Goal: Task Accomplishment & Management: Complete application form

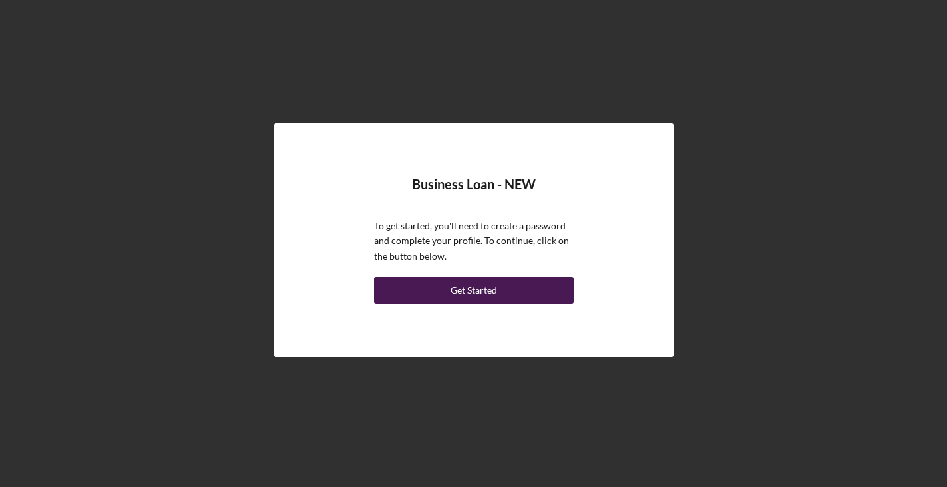
click at [478, 289] on div "Get Started" at bounding box center [474, 290] width 47 height 27
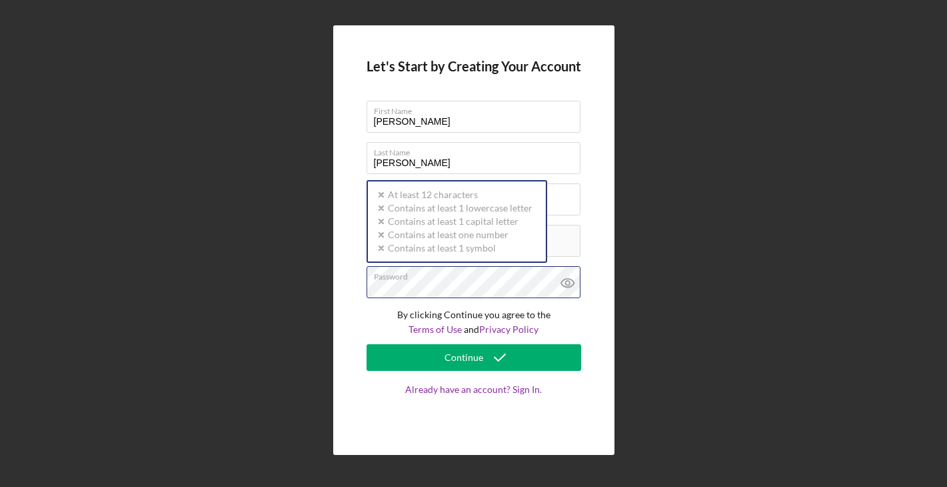
click at [488, 280] on div "Password Icon/icon-validation-no At least 12 characters Icon/icon-validation-no…" at bounding box center [474, 282] width 215 height 33
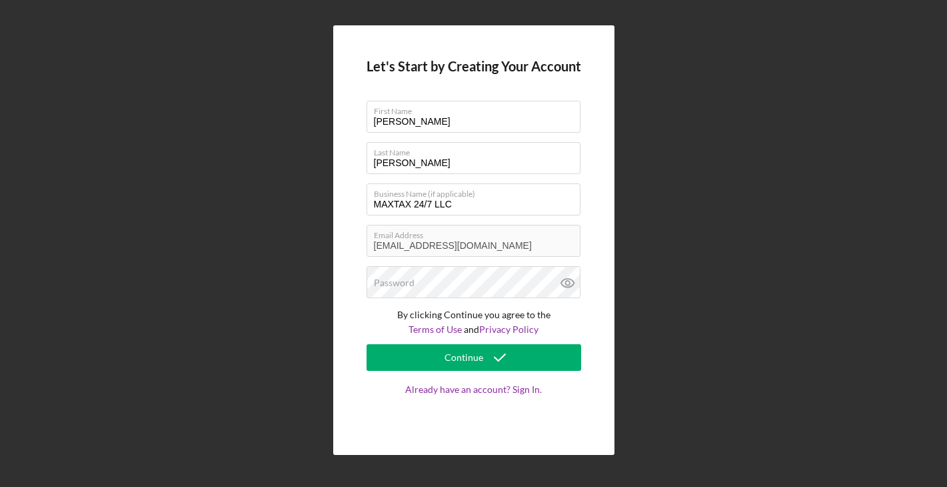
click at [174, 336] on div "Let's Start by Creating Your Account First Name [PERSON_NAME] Last Name [PERSON…" at bounding box center [474, 240] width 934 height 480
click at [392, 281] on label "Password" at bounding box center [394, 282] width 41 height 11
click at [568, 288] on icon at bounding box center [567, 282] width 33 height 33
click at [431, 206] on input "MAXTAX 24/7 LLC" at bounding box center [474, 199] width 214 height 32
click at [427, 204] on input "MAXTAX 24/7 LLC" at bounding box center [474, 199] width 214 height 32
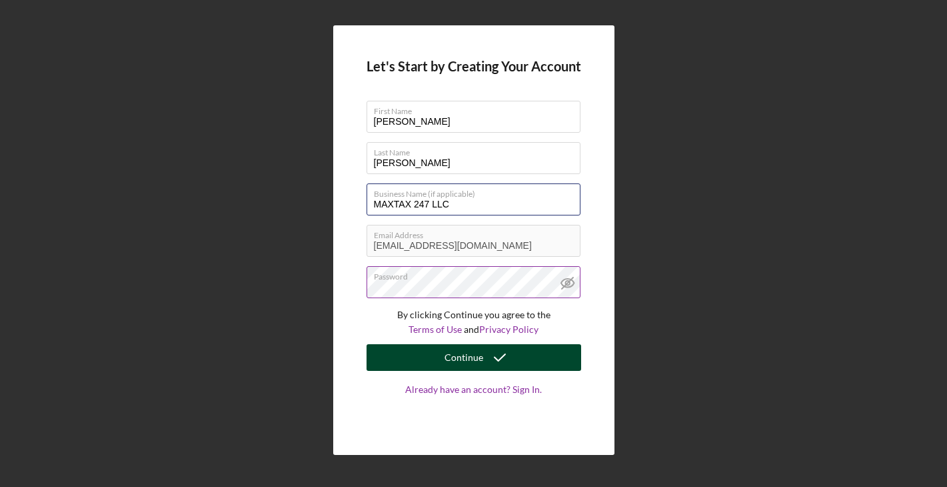
type input "MAXTAX 247 LLC"
click at [492, 357] on icon "submit" at bounding box center [499, 357] width 33 height 33
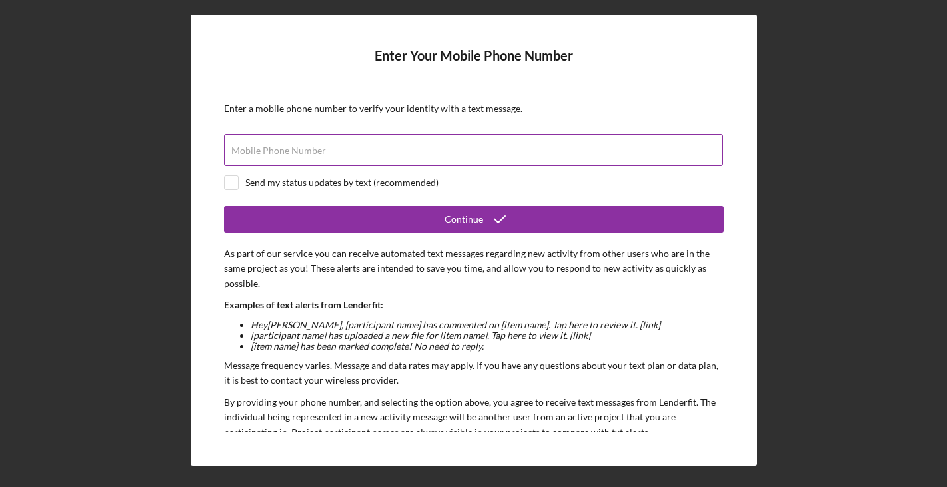
click at [391, 145] on div "Mobile Phone Number" at bounding box center [474, 150] width 500 height 33
type input "[PHONE_NUMBER]"
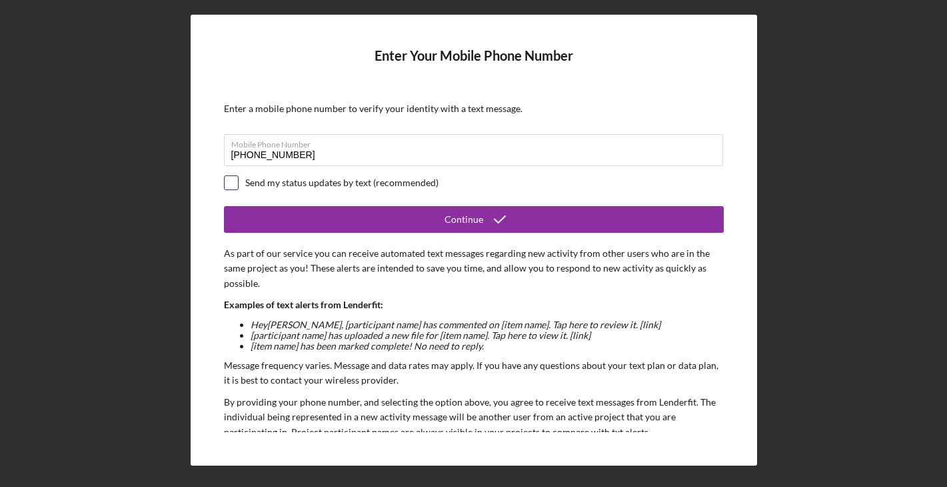
click at [237, 185] on input "checkbox" at bounding box center [231, 182] width 13 height 13
checkbox input "true"
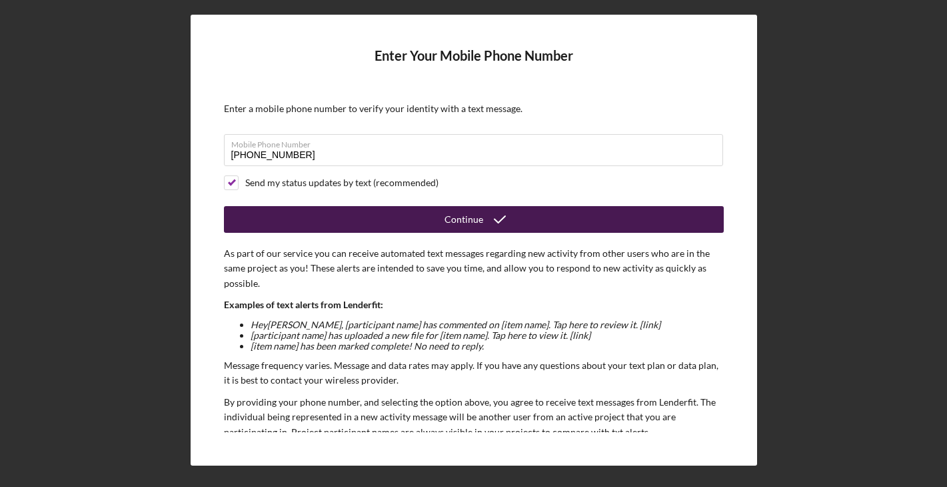
click at [339, 217] on button "Continue" at bounding box center [474, 219] width 500 height 27
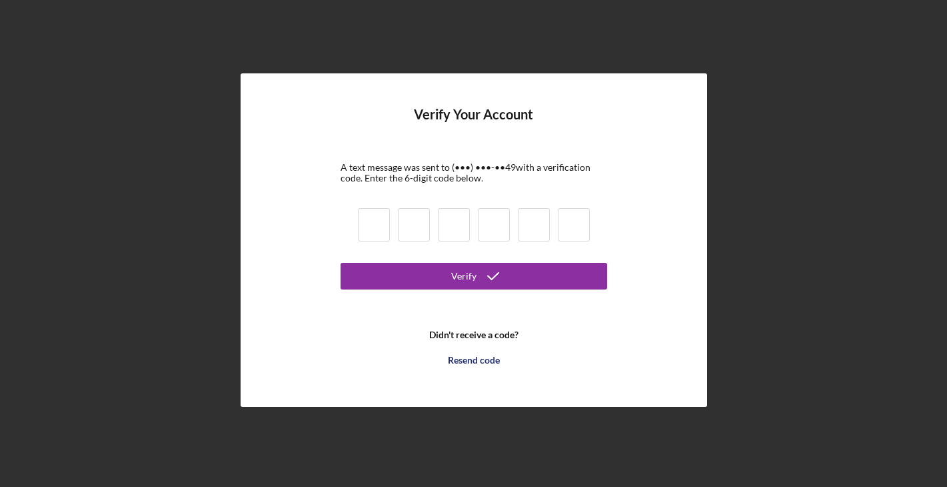
click at [377, 219] on input at bounding box center [374, 224] width 32 height 33
type input "4"
type input "1"
type input "9"
type input "5"
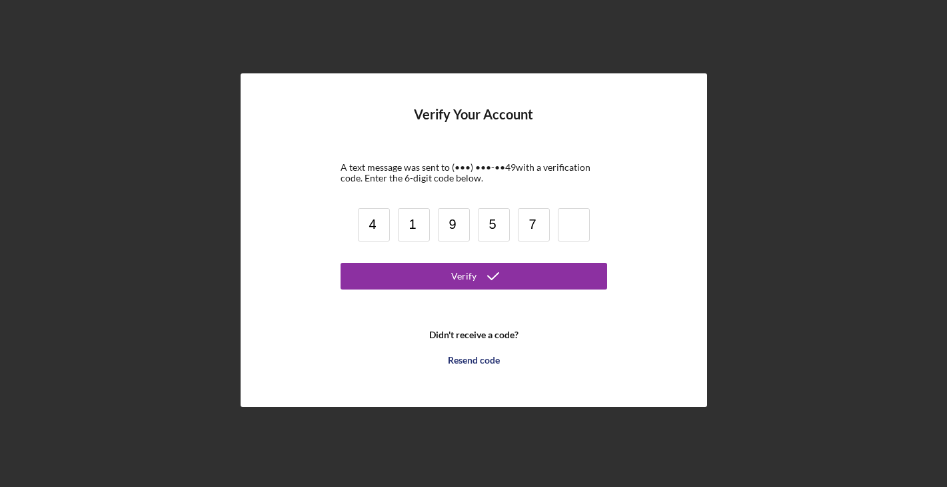
type input "7"
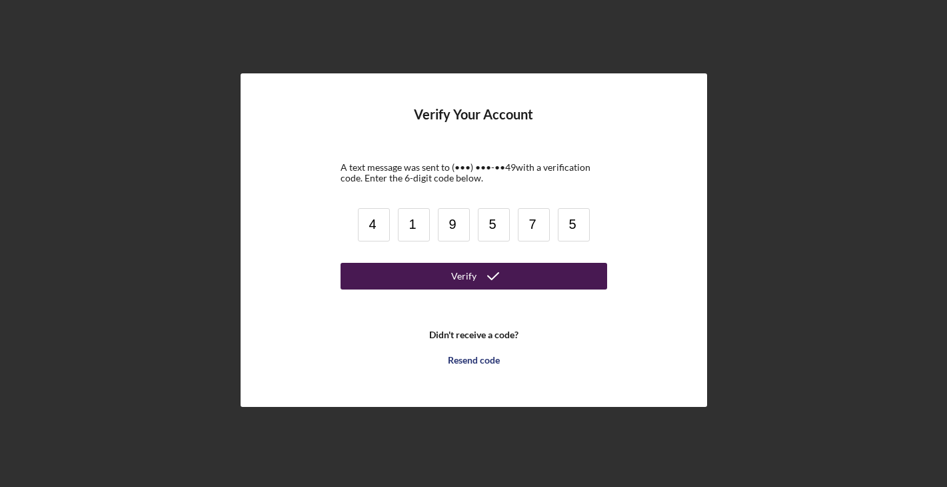
type input "5"
click at [427, 271] on button "Verify" at bounding box center [474, 276] width 267 height 27
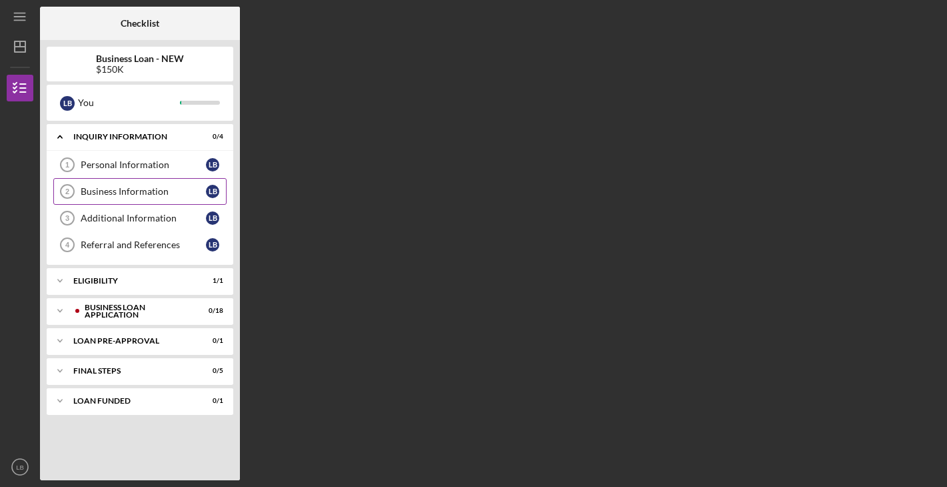
click at [165, 191] on div "Business Information" at bounding box center [143, 191] width 125 height 11
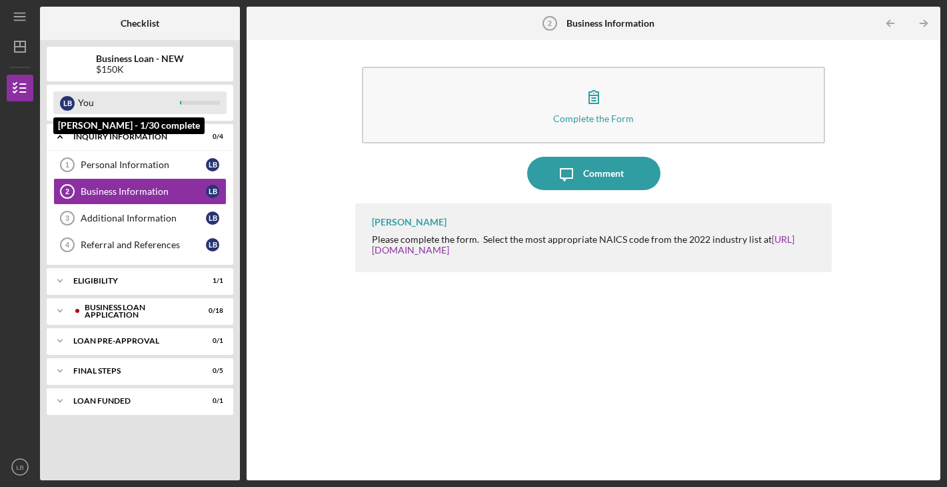
click at [127, 100] on div "You" at bounding box center [129, 102] width 102 height 23
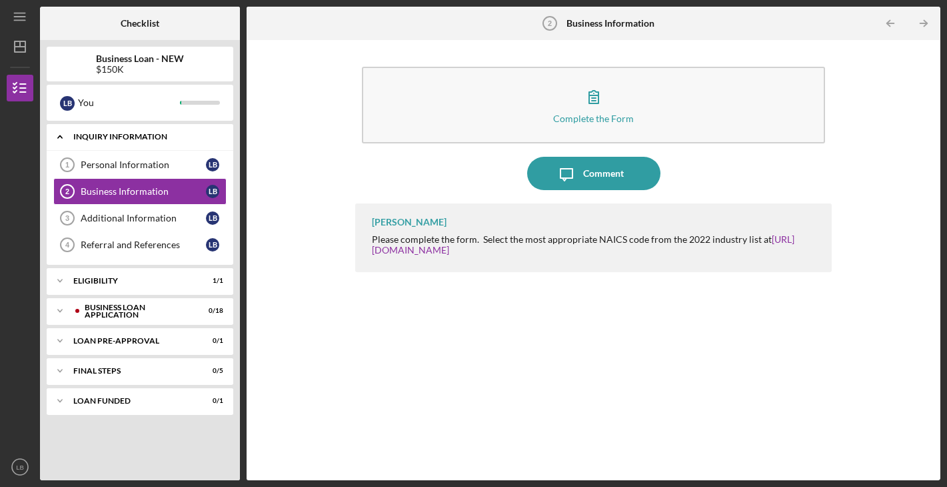
click at [139, 132] on div "Icon/Expander INQUIRY INFORMATION 0 / 4" at bounding box center [140, 136] width 187 height 27
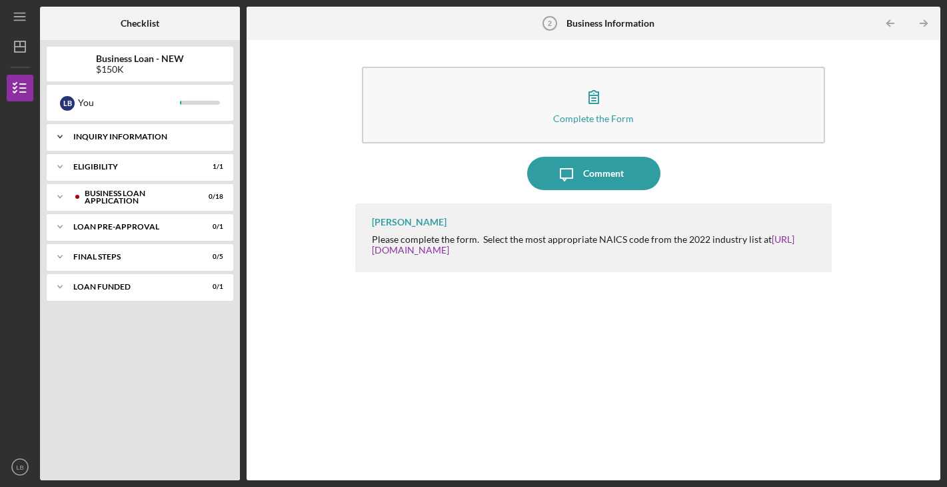
click at [139, 132] on div "Icon/Expander INQUIRY INFORMATION 0 / 4" at bounding box center [140, 136] width 187 height 27
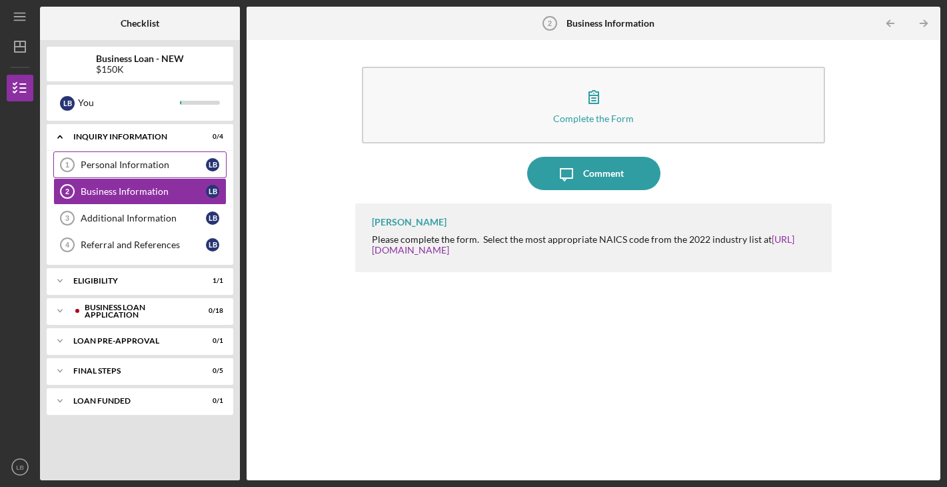
click at [139, 155] on link "Personal Information 1 Personal Information L B" at bounding box center [139, 164] width 173 height 27
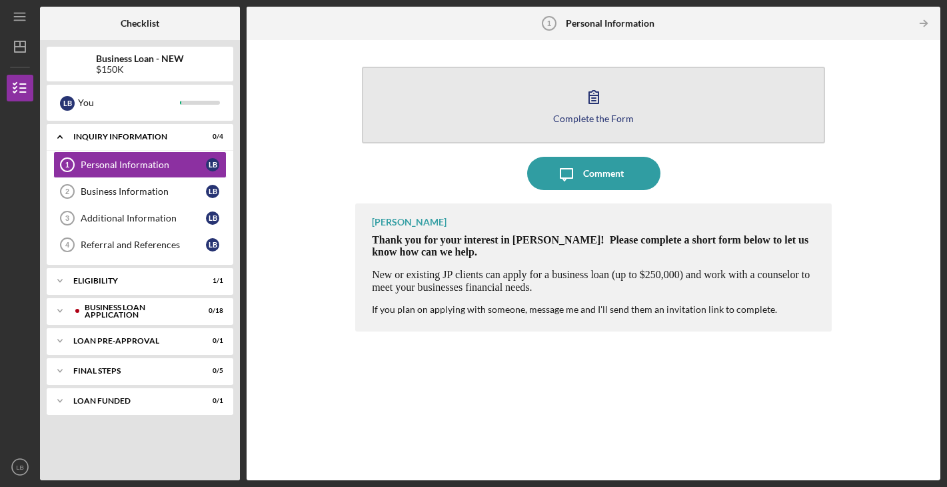
click at [593, 111] on icon "button" at bounding box center [593, 96] width 33 height 33
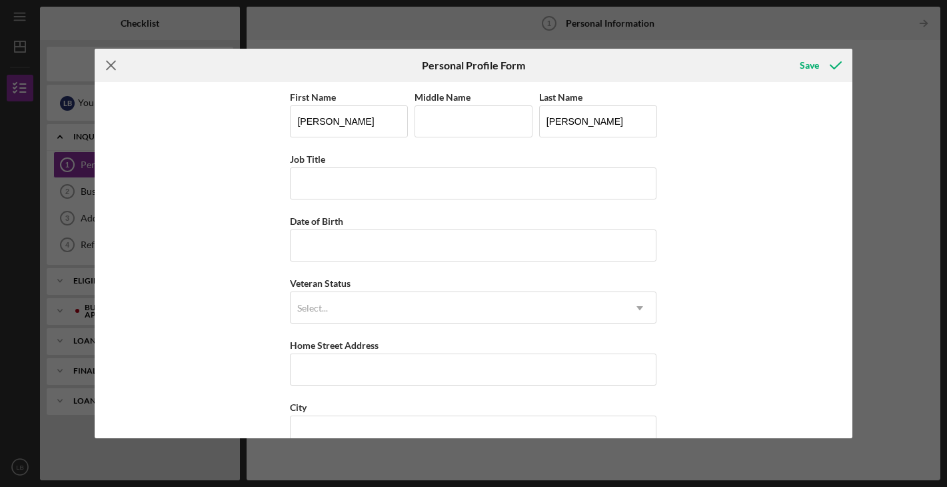
click at [107, 65] on icon "Icon/Menu Close" at bounding box center [111, 65] width 33 height 33
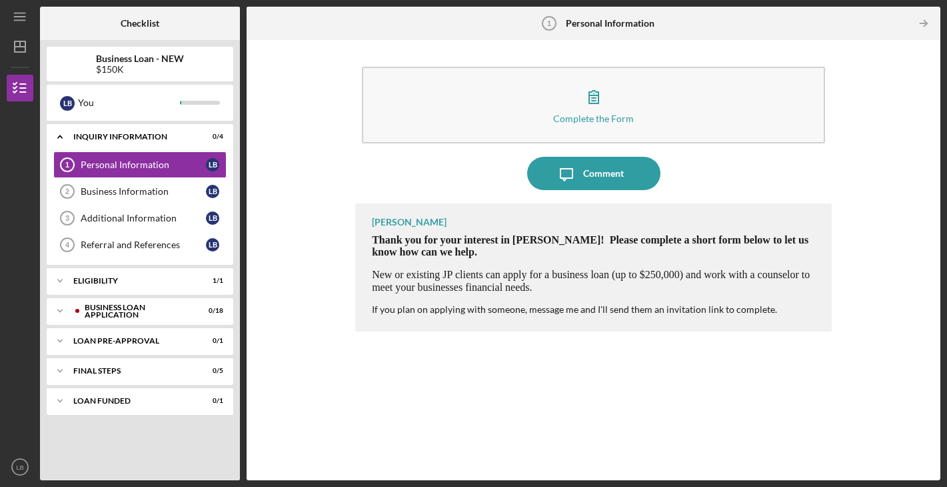
click at [131, 66] on div "$150K" at bounding box center [140, 69] width 88 height 11
click at [115, 65] on div "$150K" at bounding box center [140, 69] width 88 height 11
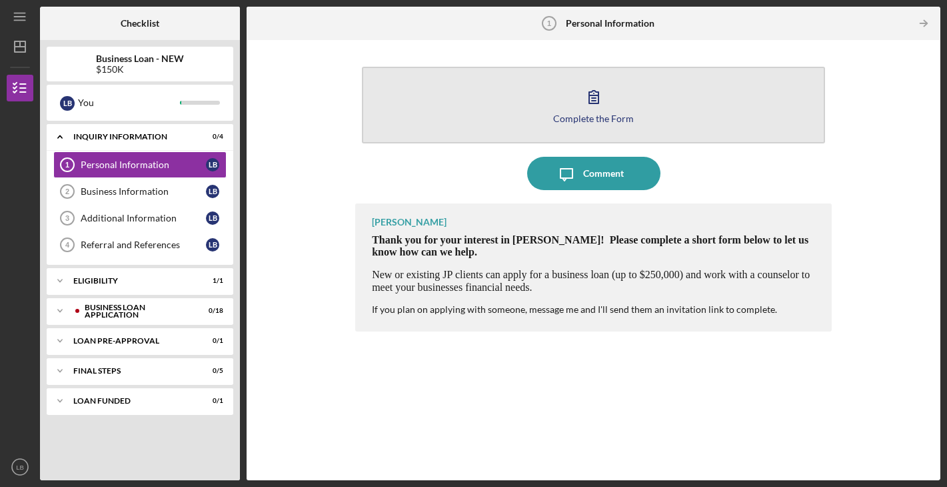
click at [489, 101] on button "Complete the Form Form" at bounding box center [593, 105] width 463 height 77
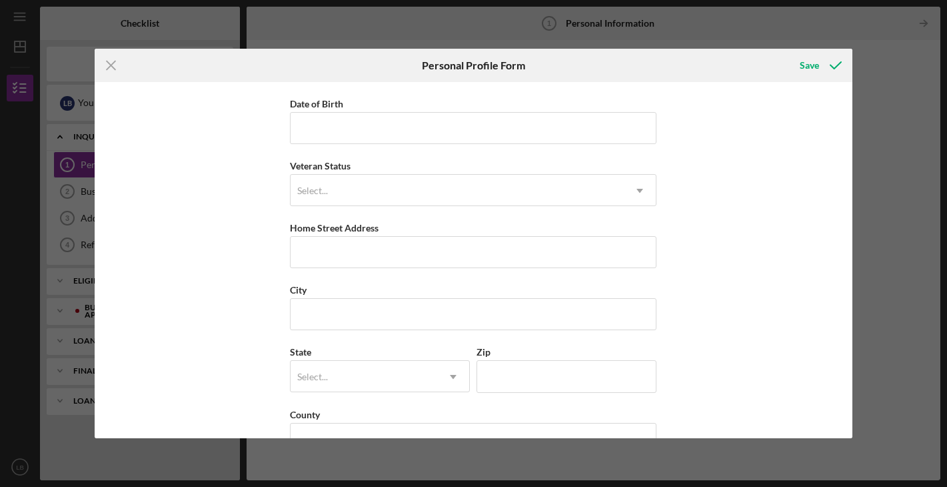
scroll to position [153, 0]
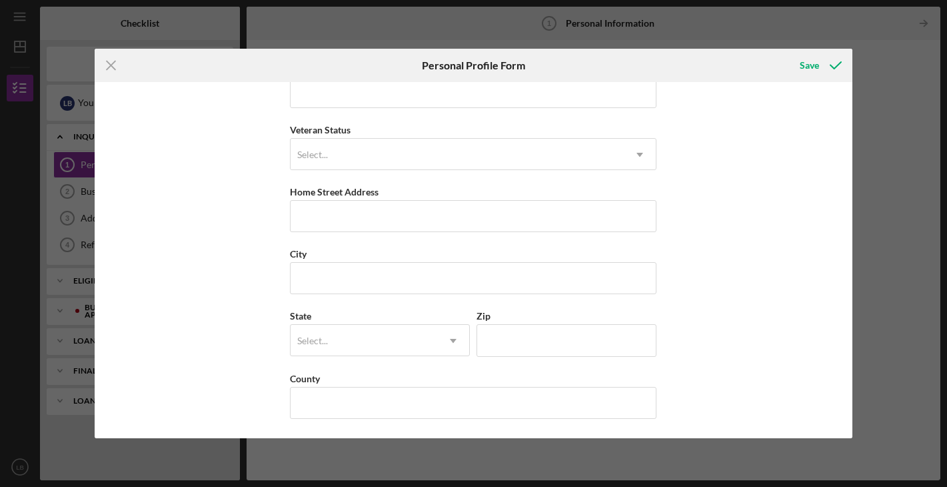
click at [897, 71] on div "Icon/Menu Close Personal Profile Form Save First Name [PERSON_NAME] Middle Name…" at bounding box center [473, 243] width 947 height 487
click at [107, 63] on icon "Icon/Menu Close" at bounding box center [111, 65] width 33 height 33
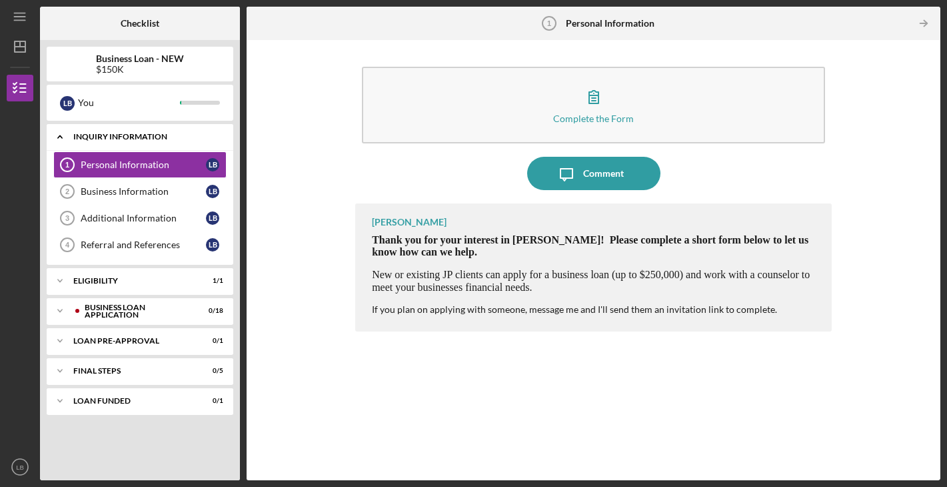
click at [143, 138] on div "INQUIRY INFORMATION" at bounding box center [144, 137] width 143 height 8
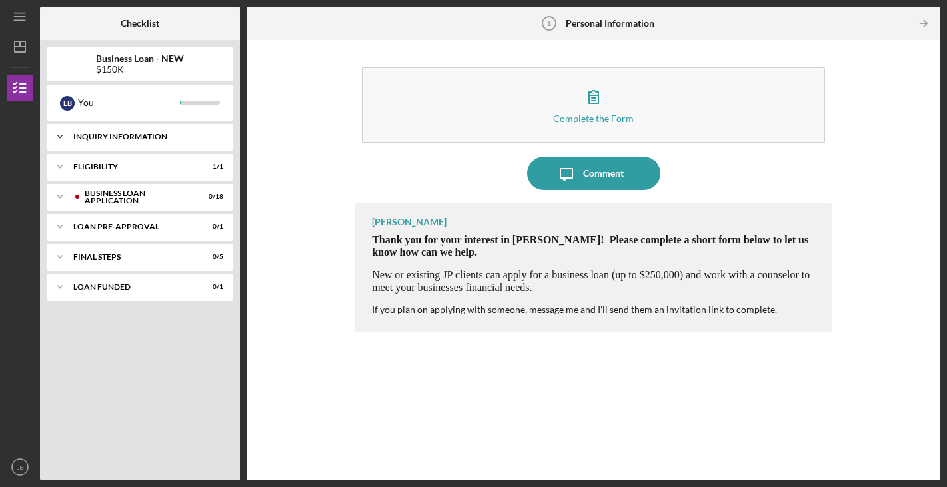
click at [171, 139] on div "INQUIRY INFORMATION" at bounding box center [144, 137] width 143 height 8
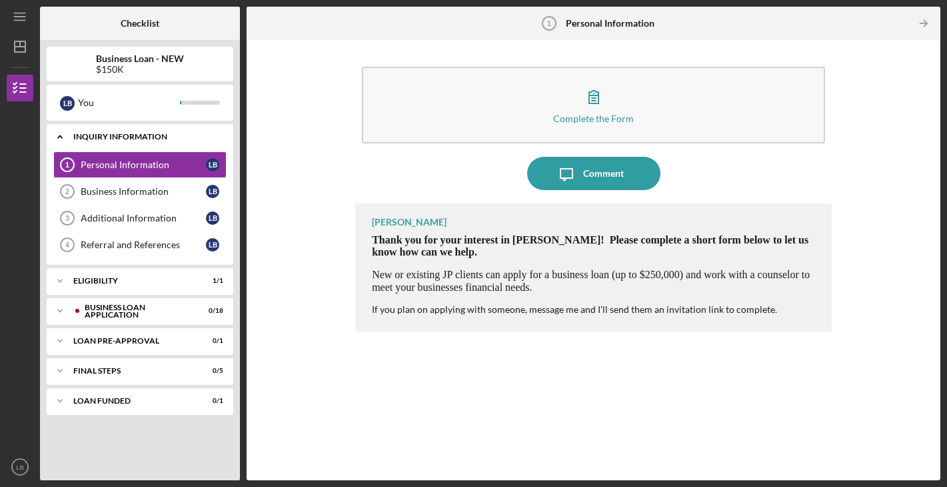
click at [162, 129] on div "Icon/Expander INQUIRY INFORMATION 0 / 4" at bounding box center [140, 136] width 187 height 27
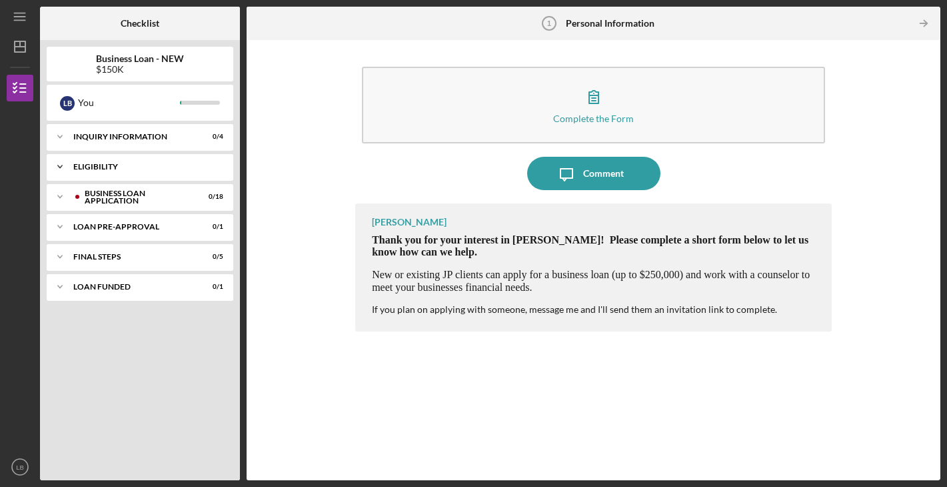
click at [164, 162] on div "Icon/Expander ELIGIBILITY 1 / 1" at bounding box center [140, 166] width 187 height 27
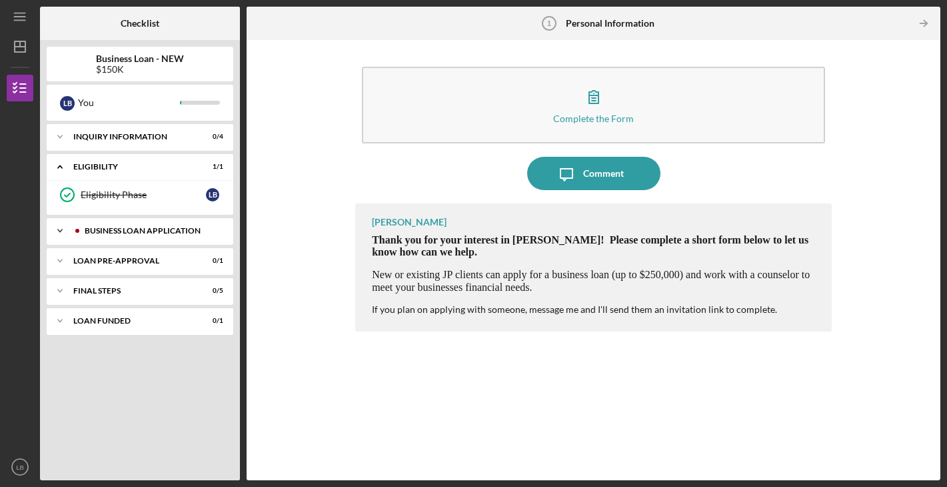
click at [145, 227] on div "BUSINESS LOAN APPLICATION" at bounding box center [151, 231] width 132 height 8
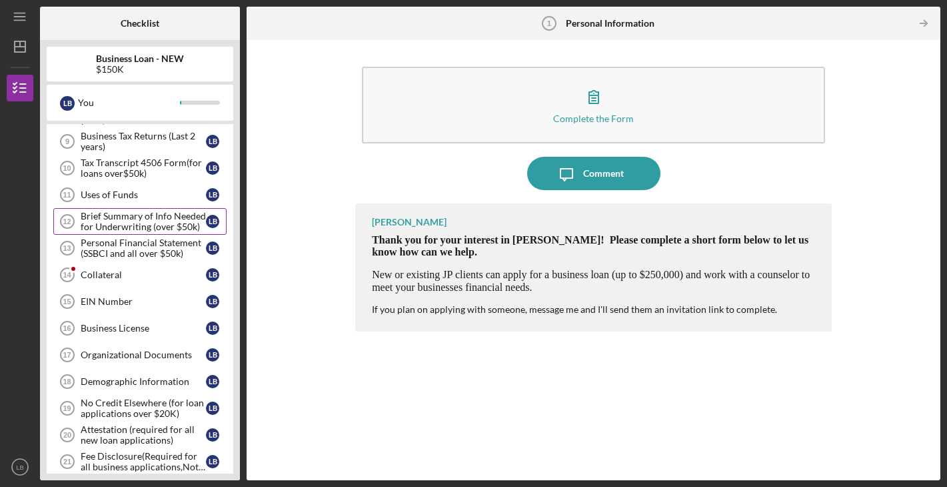
scroll to position [270, 0]
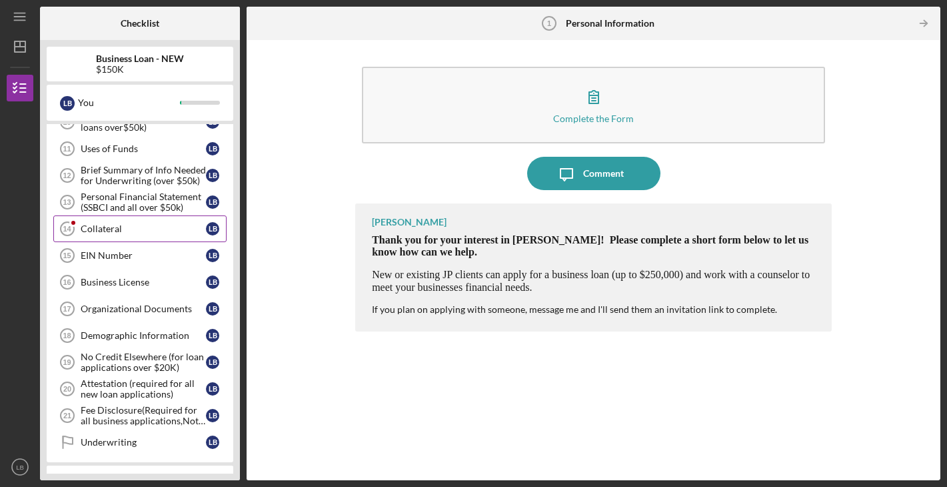
click at [127, 232] on div "Collateral" at bounding box center [143, 228] width 125 height 11
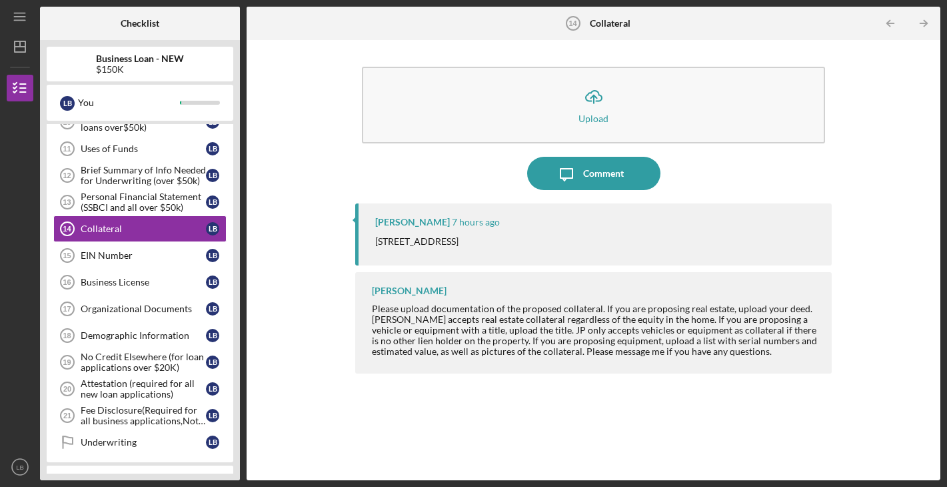
click at [549, 323] on div "Please upload documentation of the proposed collateral. If you are proposing re…" at bounding box center [595, 329] width 447 height 53
click at [159, 203] on div "Personal Financial Statement (SSBCI and all over $50k)" at bounding box center [143, 201] width 125 height 21
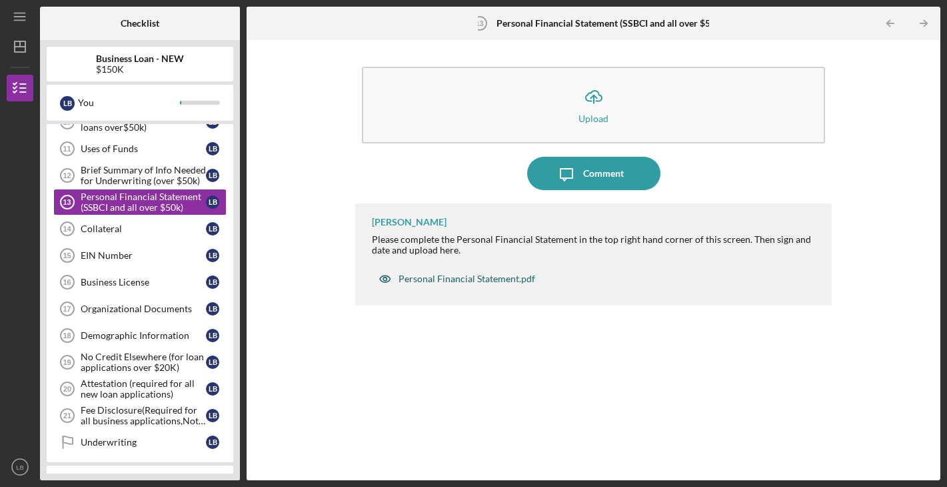
click at [469, 279] on div "Personal Financial Statement.pdf" at bounding box center [467, 278] width 137 height 11
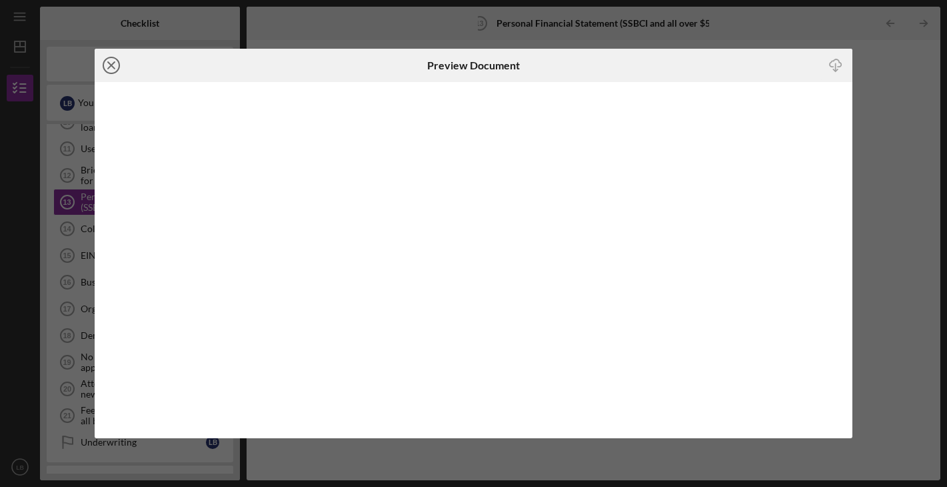
click at [106, 62] on icon "Icon/Close" at bounding box center [111, 65] width 33 height 33
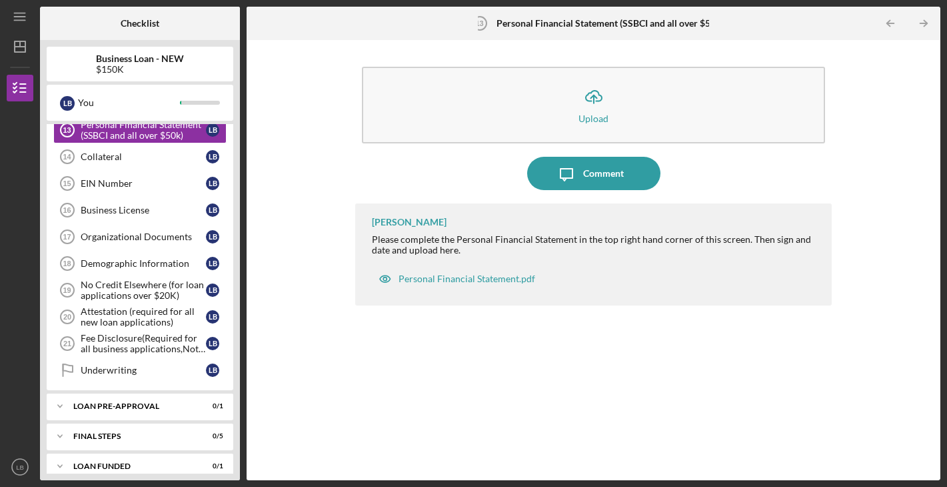
scroll to position [355, 0]
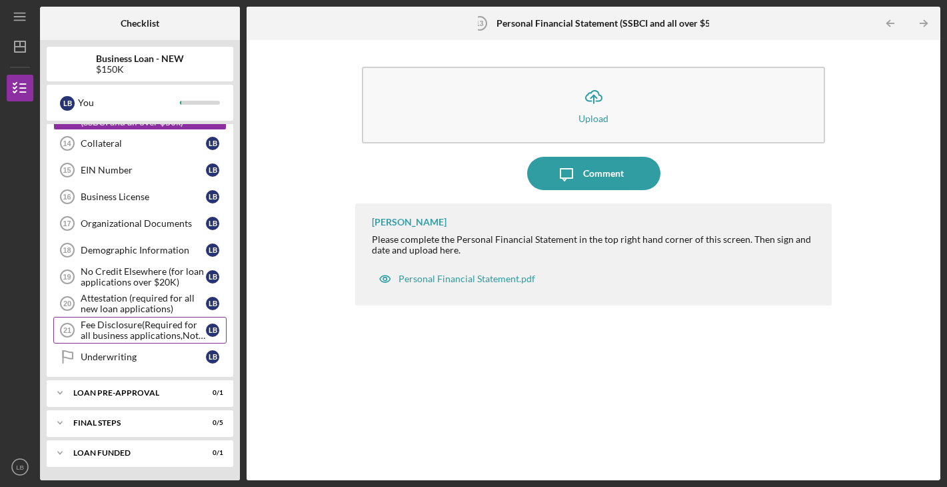
click at [145, 321] on div "Fee Disclosure(Required for all business applications,Not needed for Contractor…" at bounding box center [143, 329] width 125 height 21
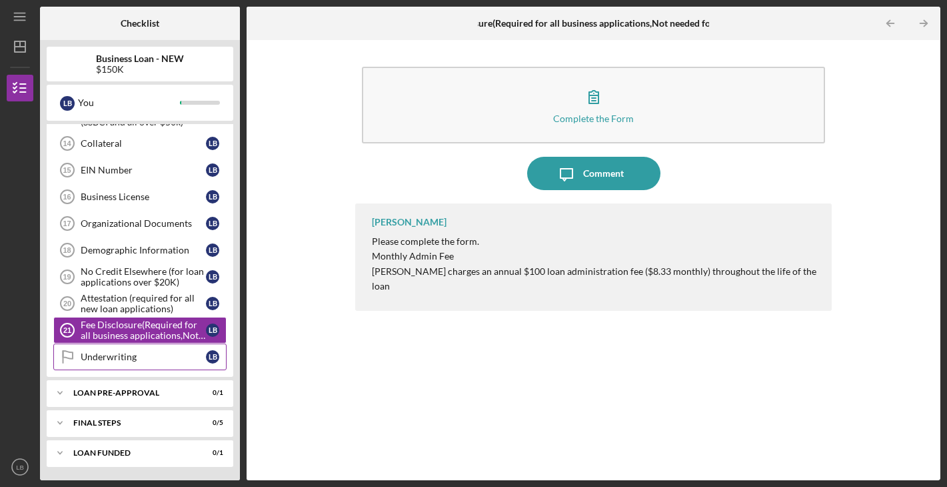
click at [124, 363] on link "Underwriting Underwriting L B" at bounding box center [139, 356] width 173 height 27
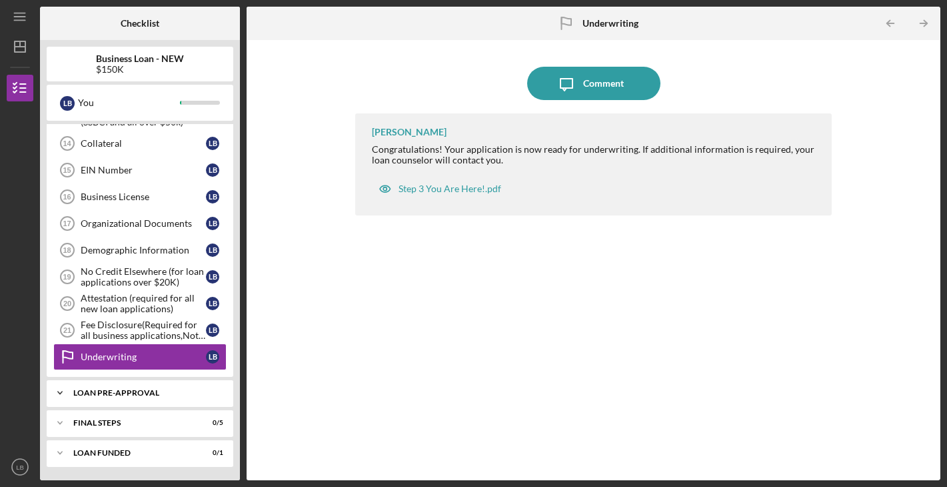
click at [106, 395] on div "LOAN PRE-APPROVAL" at bounding box center [144, 393] width 143 height 8
click at [109, 413] on link "Loan Pre-Approval Loan Pre-Approval L B" at bounding box center [139, 420] width 173 height 27
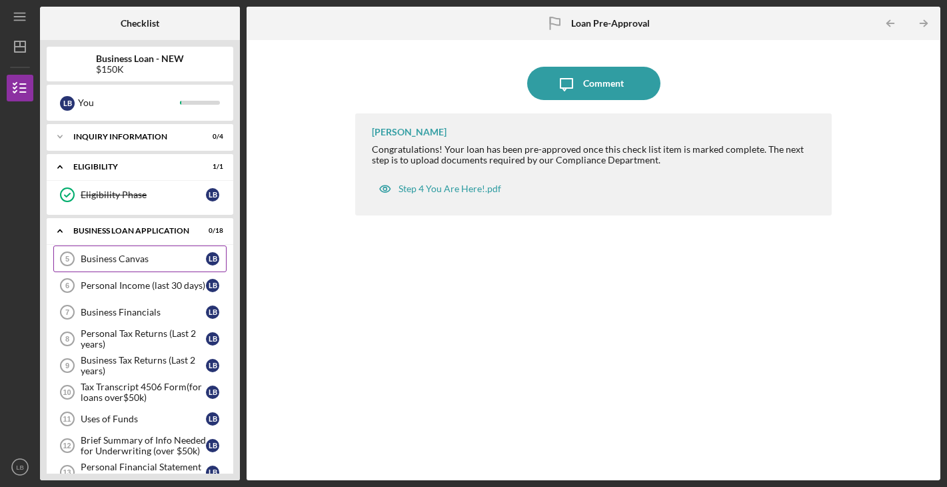
click at [108, 261] on div "Business Canvas" at bounding box center [143, 258] width 125 height 11
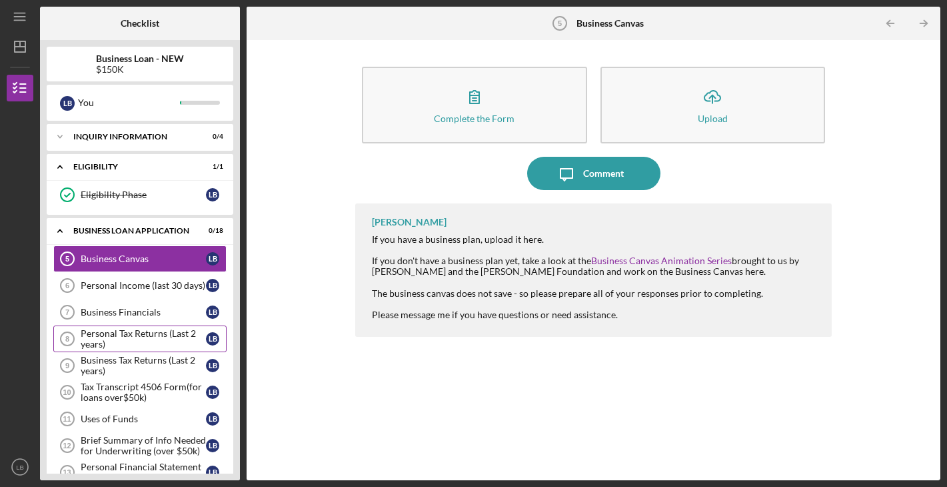
click at [120, 332] on div "Personal Tax Returns (Last 2 years)" at bounding box center [143, 338] width 125 height 21
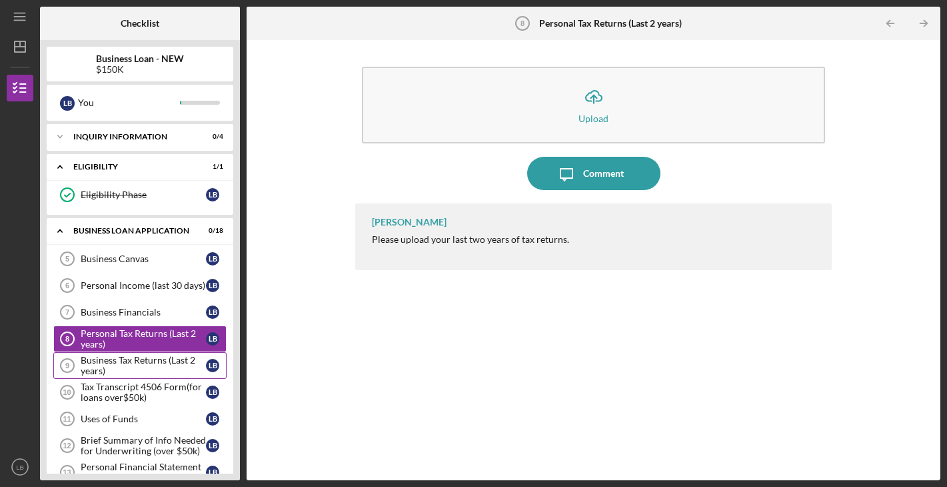
click at [118, 365] on div "Business Tax Returns (Last 2 years)" at bounding box center [143, 365] width 125 height 21
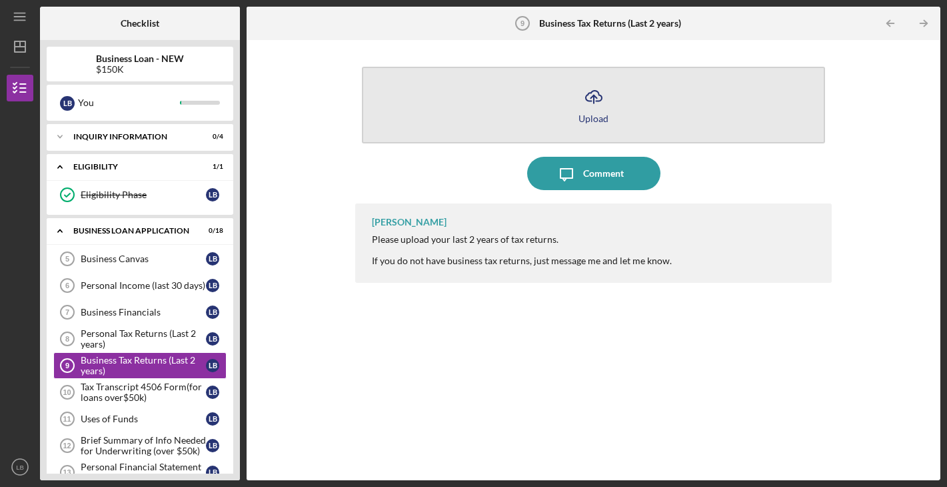
click at [572, 115] on button "Icon/Upload Upload" at bounding box center [593, 105] width 463 height 77
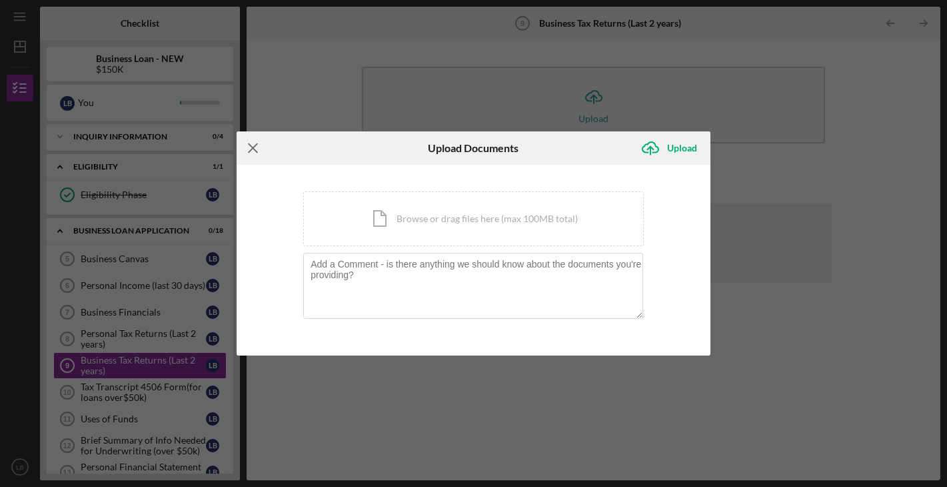
click at [251, 143] on icon "Icon/Menu Close" at bounding box center [253, 147] width 33 height 33
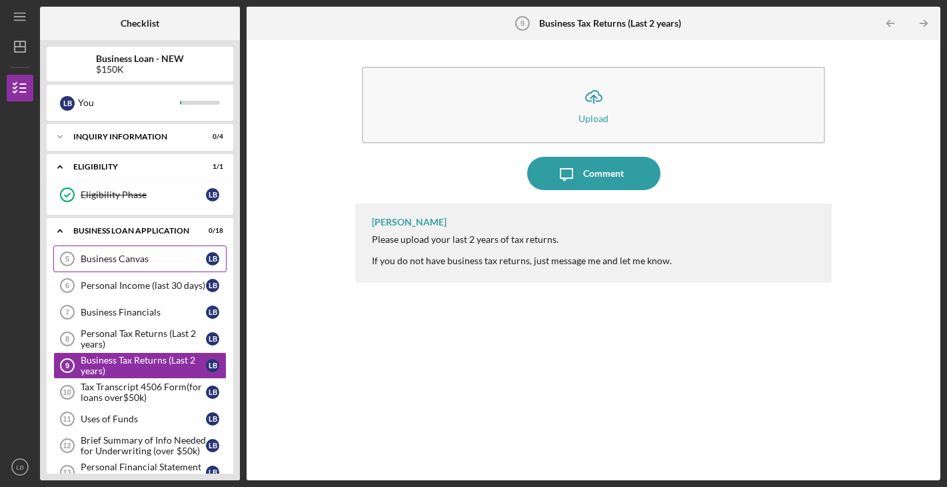
click at [103, 262] on div "Business Canvas" at bounding box center [143, 258] width 125 height 11
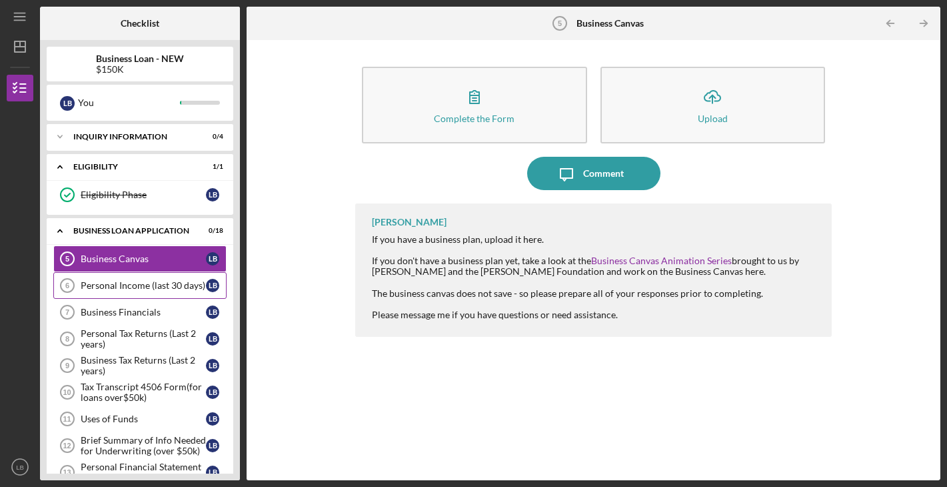
click at [110, 288] on div "Personal Income (last 30 days)" at bounding box center [143, 285] width 125 height 11
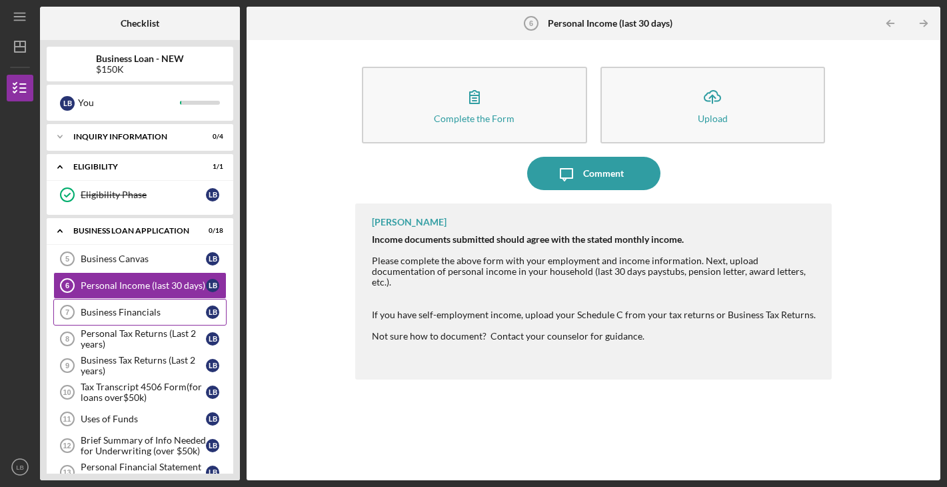
click at [126, 317] on link "Business Financials 7 Business Financials L B" at bounding box center [139, 312] width 173 height 27
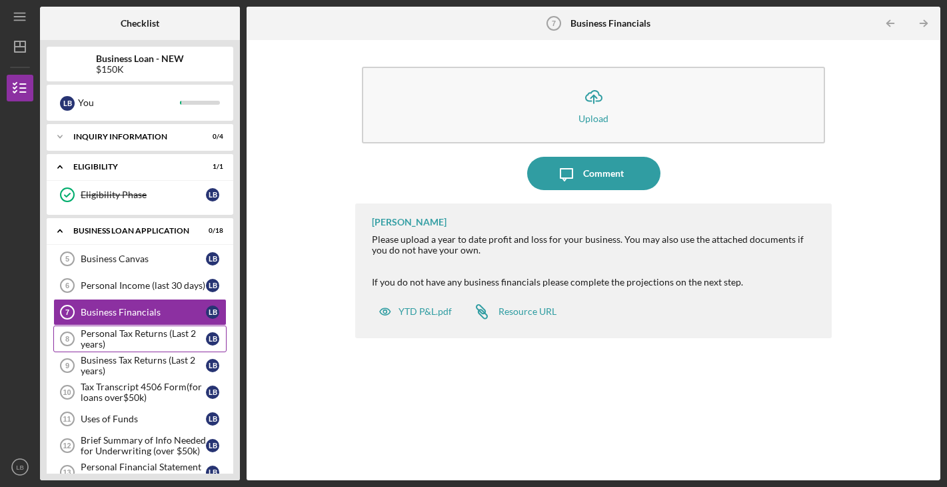
click at [125, 335] on div "Personal Tax Returns (Last 2 years)" at bounding box center [143, 338] width 125 height 21
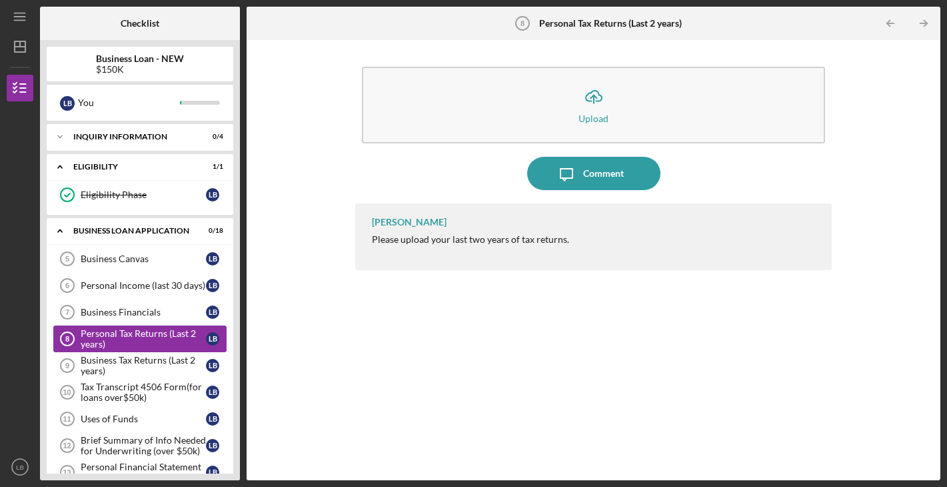
click at [125, 335] on div "Personal Tax Returns (Last 2 years)" at bounding box center [143, 338] width 125 height 21
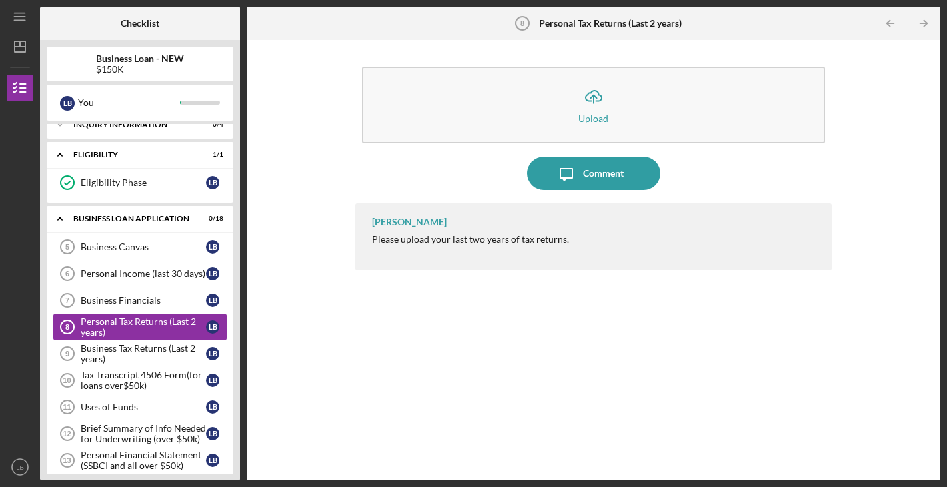
scroll to position [15, 0]
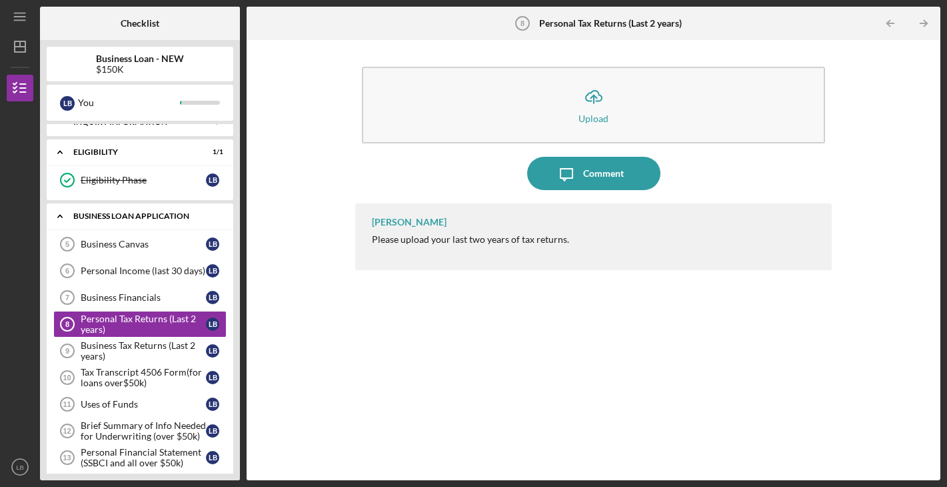
click at [171, 207] on div "Icon/Expander BUSINESS LOAN APPLICATION 0 / 18" at bounding box center [140, 216] width 187 height 27
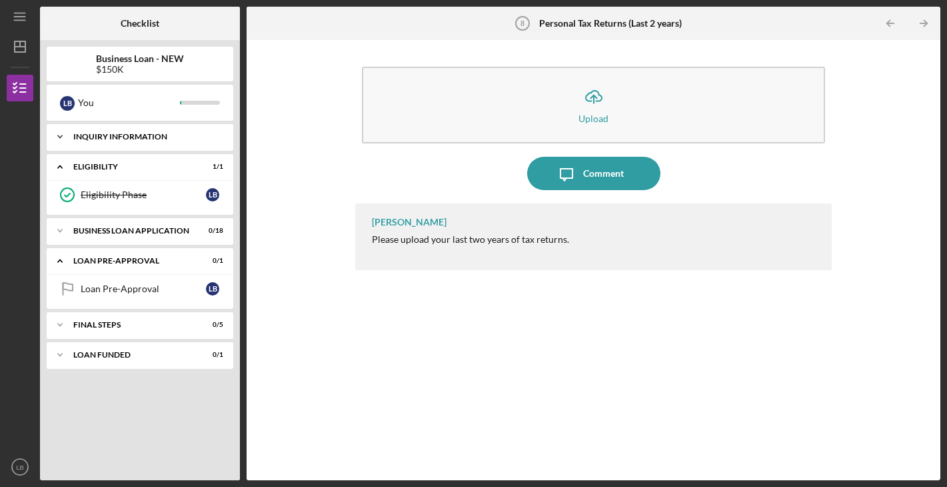
click at [118, 139] on div "INQUIRY INFORMATION" at bounding box center [144, 137] width 143 height 8
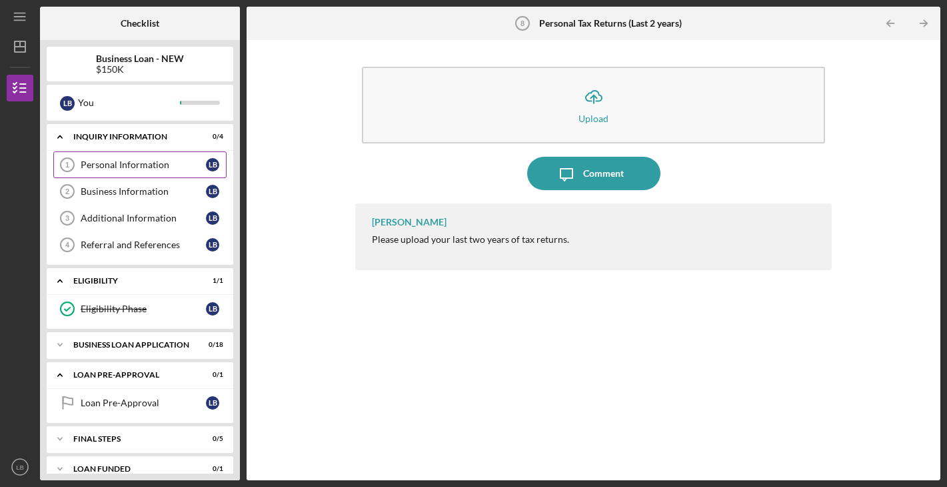
click at [121, 158] on link "Personal Information 1 Personal Information L B" at bounding box center [139, 164] width 173 height 27
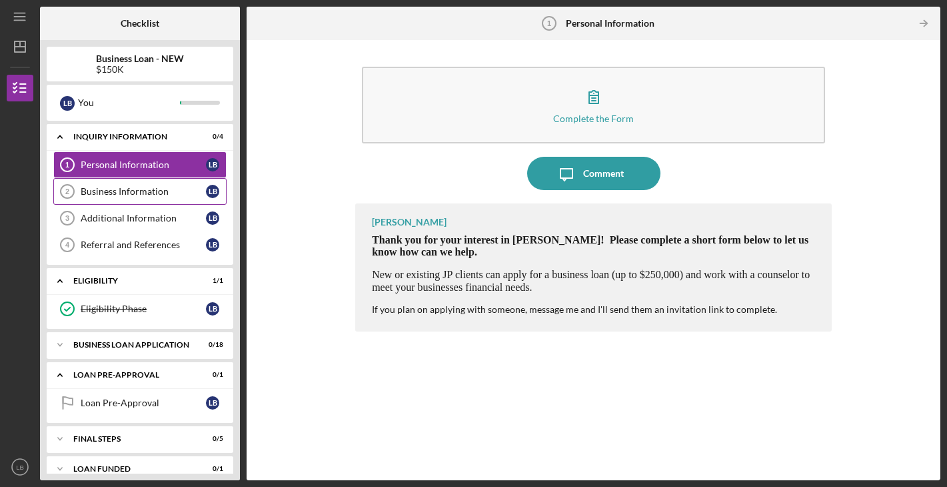
click at [119, 187] on div "Business Information" at bounding box center [143, 191] width 125 height 11
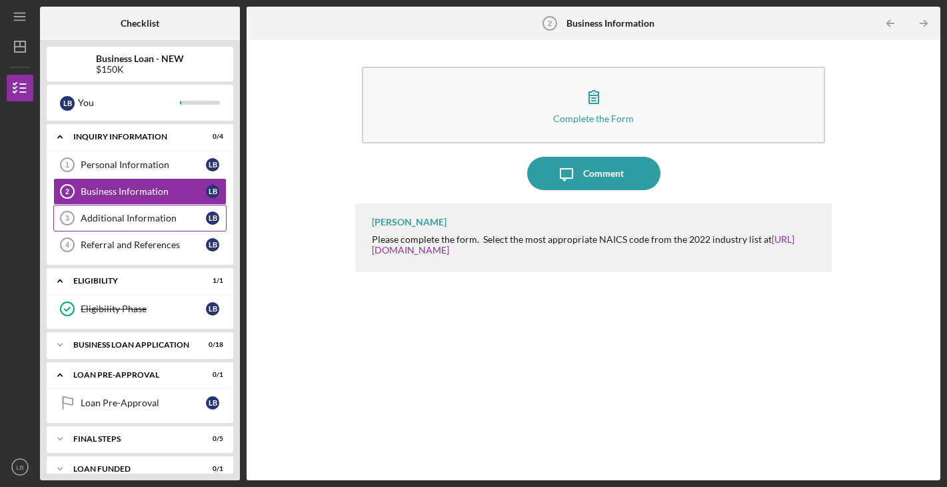
click at [116, 213] on div "Additional Information" at bounding box center [143, 218] width 125 height 11
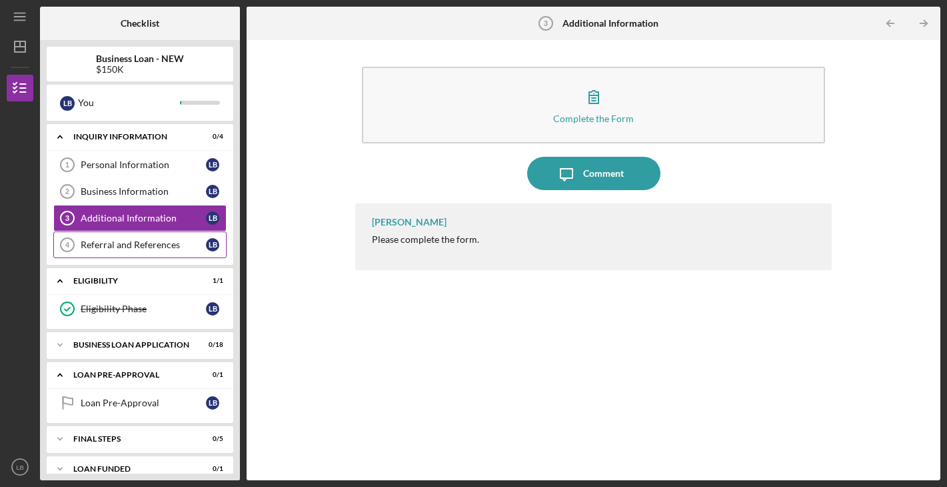
click at [118, 242] on div "Referral and References" at bounding box center [143, 244] width 125 height 11
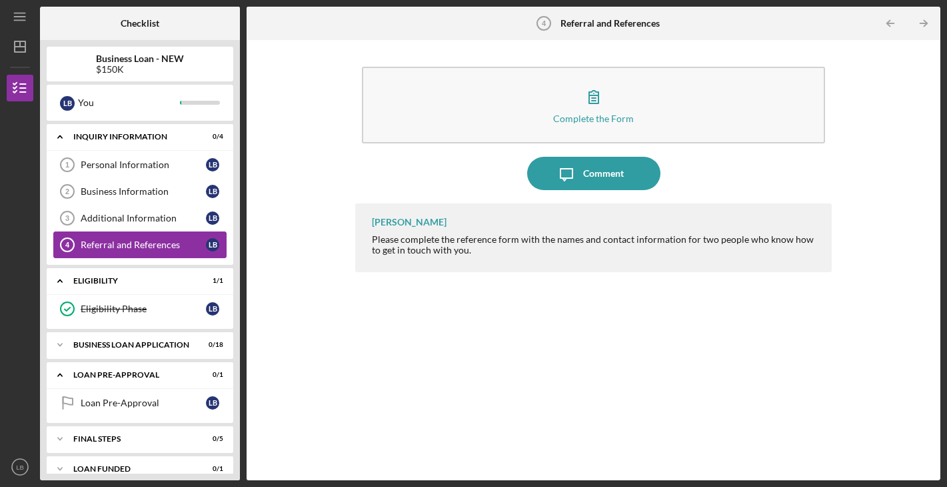
click at [119, 243] on div "Referral and References" at bounding box center [143, 244] width 125 height 11
click at [111, 283] on div "ELIGIBILITY" at bounding box center [144, 281] width 143 height 8
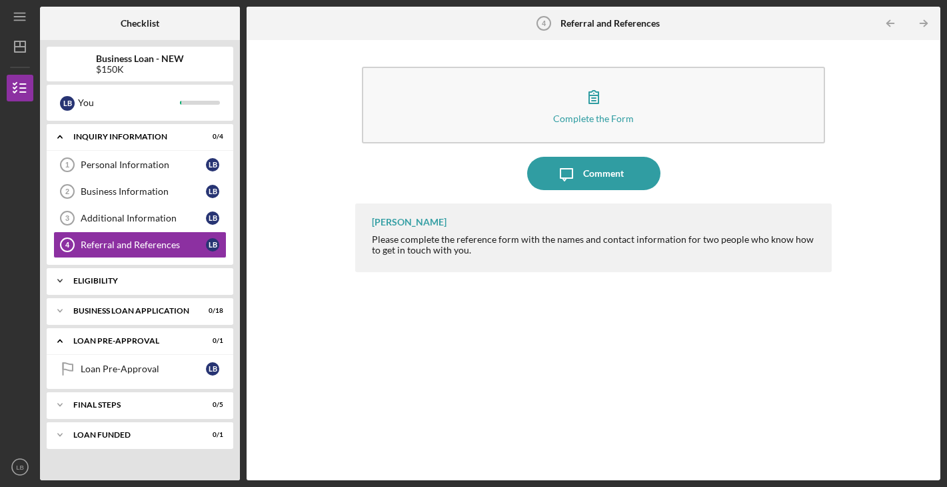
click at [111, 283] on div "ELIGIBILITY" at bounding box center [144, 281] width 143 height 8
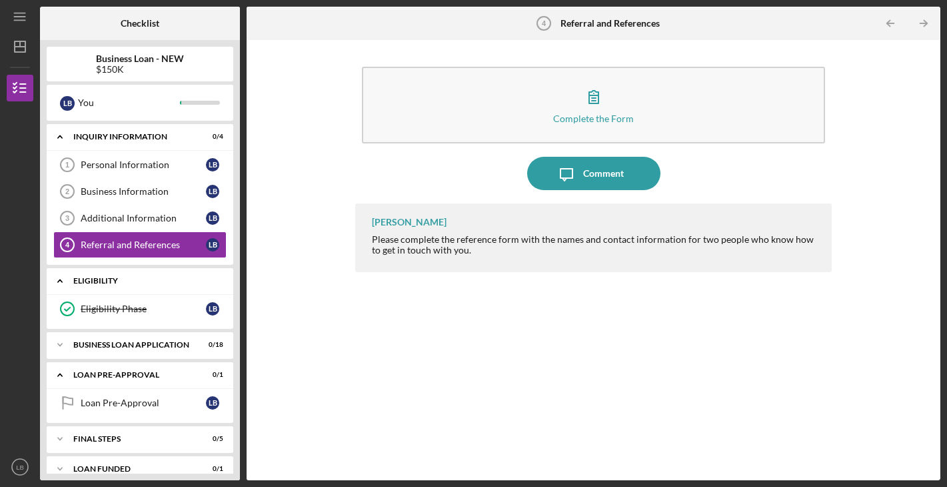
click at [111, 283] on div "ELIGIBILITY" at bounding box center [144, 281] width 143 height 8
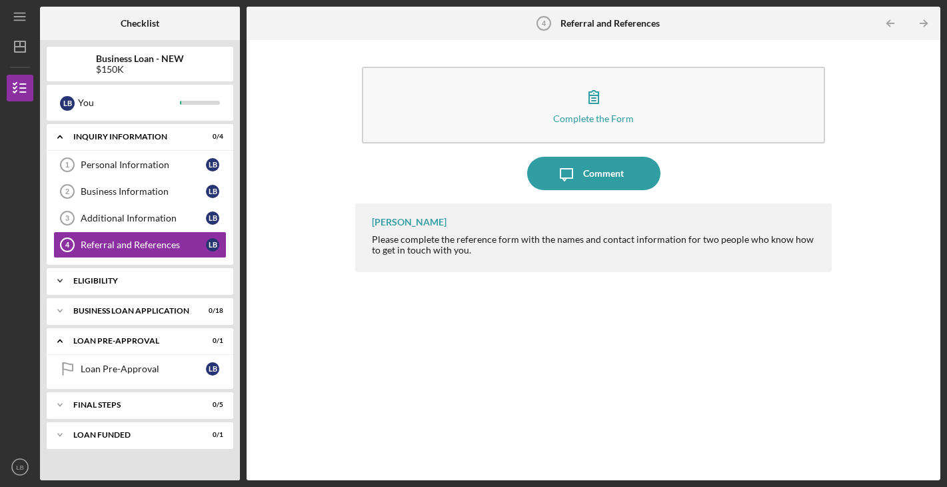
click at [111, 283] on div "ELIGIBILITY" at bounding box center [144, 281] width 143 height 8
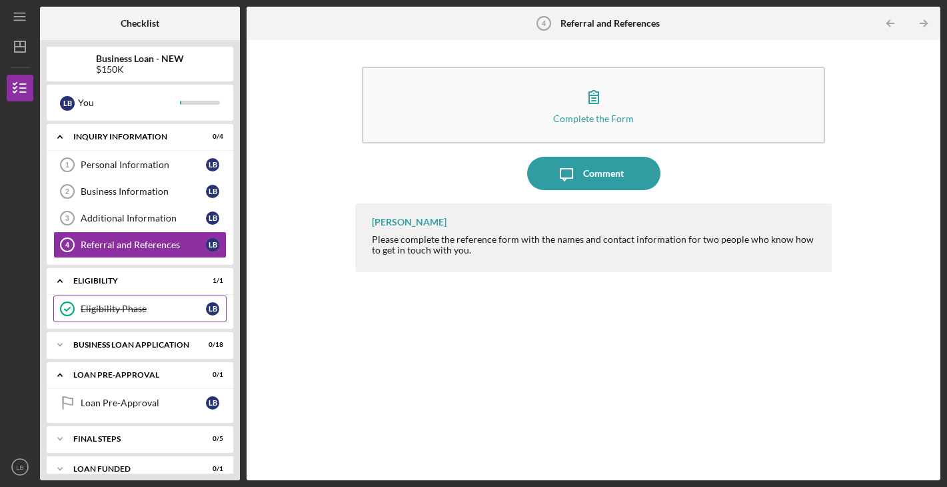
click at [113, 304] on div "Eligibility Phase" at bounding box center [143, 308] width 125 height 11
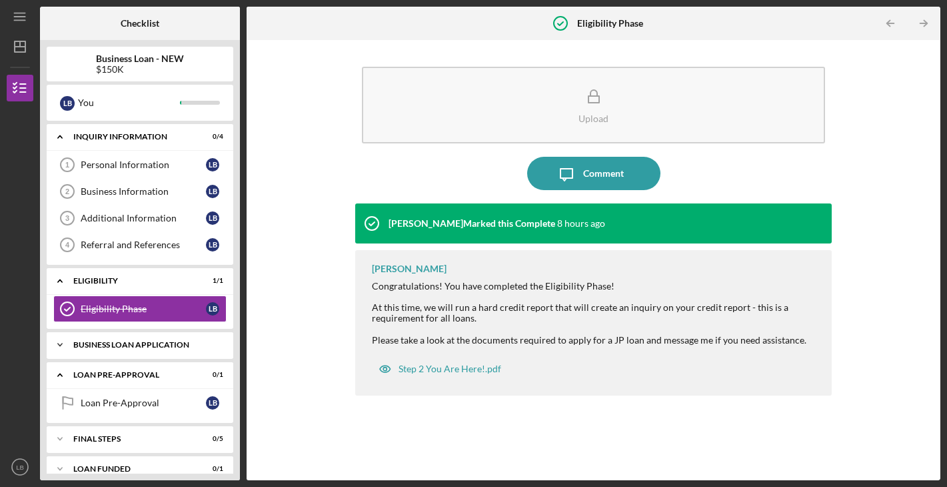
click at [103, 340] on div "Icon/Expander BUSINESS LOAN APPLICATION 0 / 18" at bounding box center [140, 344] width 187 height 27
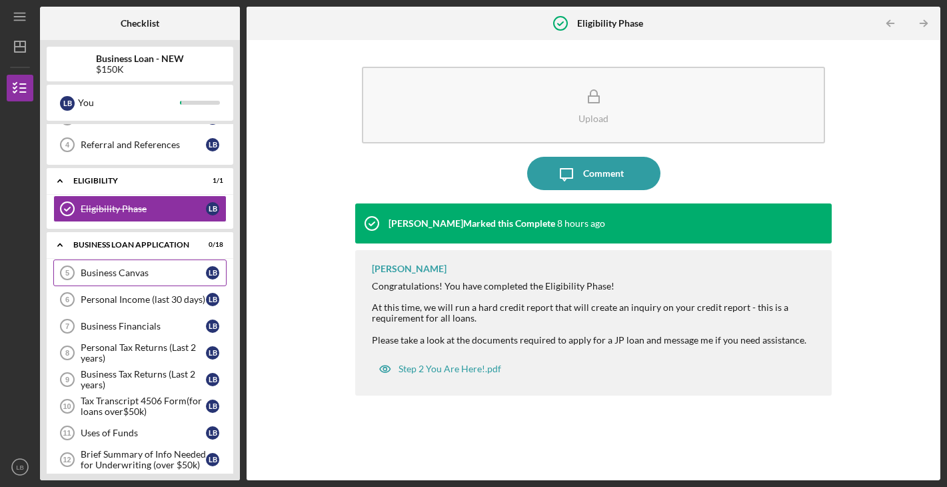
scroll to position [114, 0]
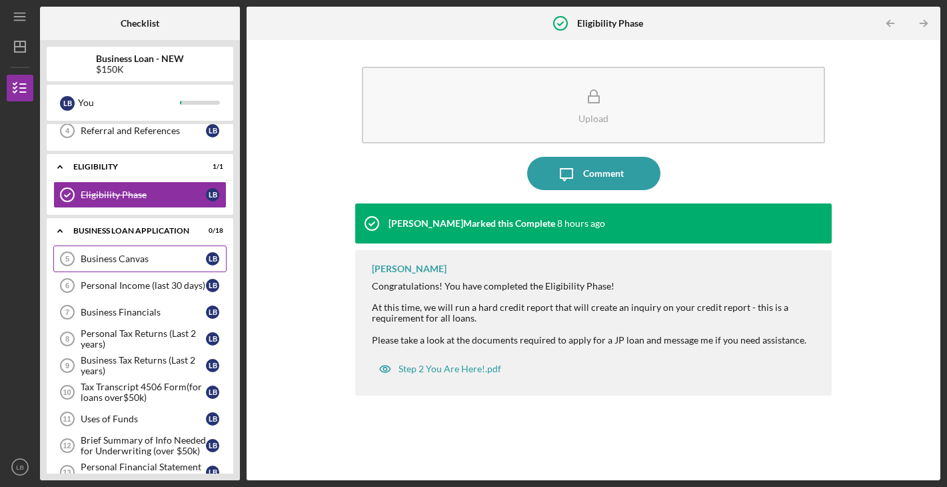
click at [125, 257] on div "Business Canvas" at bounding box center [143, 258] width 125 height 11
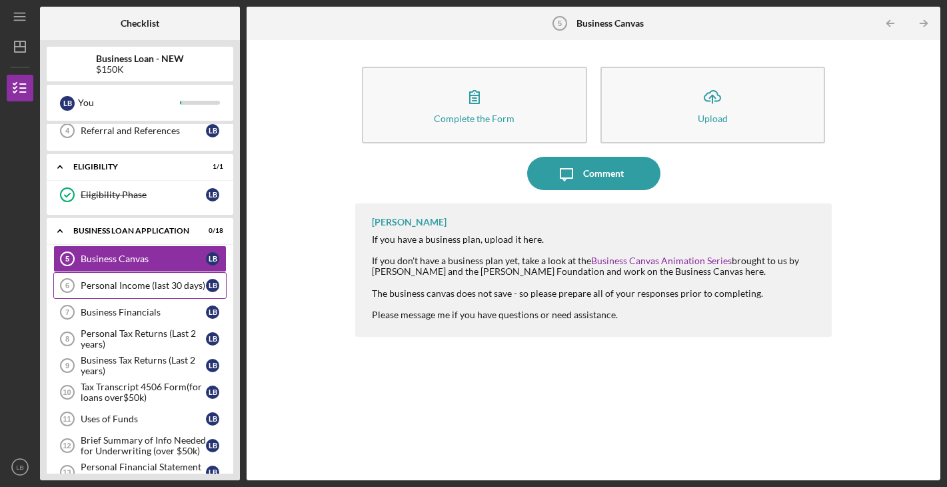
click at [121, 285] on div "Personal Income (last 30 days)" at bounding box center [143, 285] width 125 height 11
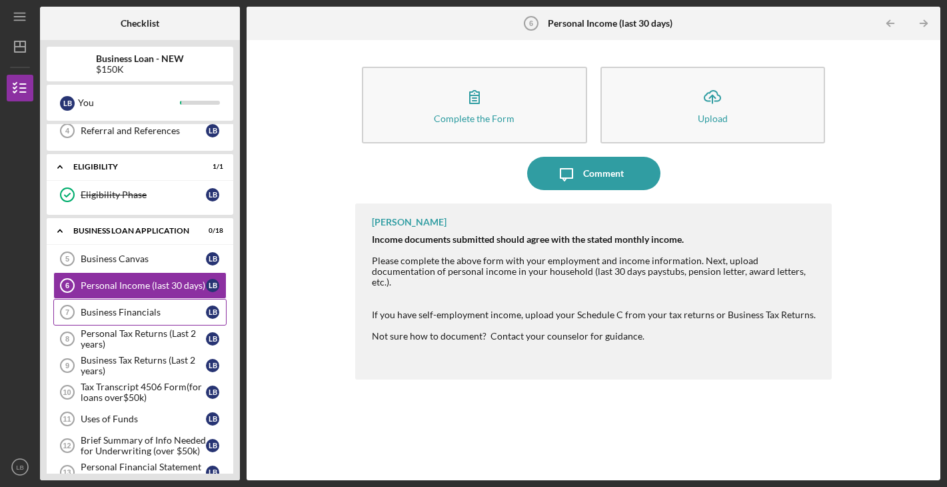
click at [123, 308] on div "Business Financials" at bounding box center [143, 312] width 125 height 11
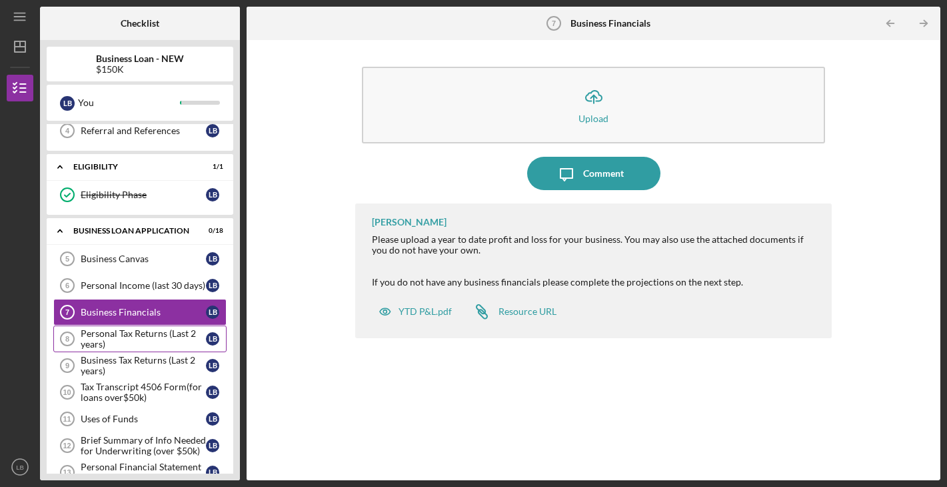
click at [123, 327] on link "Personal Tax Returns (Last 2 years) 8 Personal Tax Returns (Last 2 years) L B" at bounding box center [139, 338] width 173 height 27
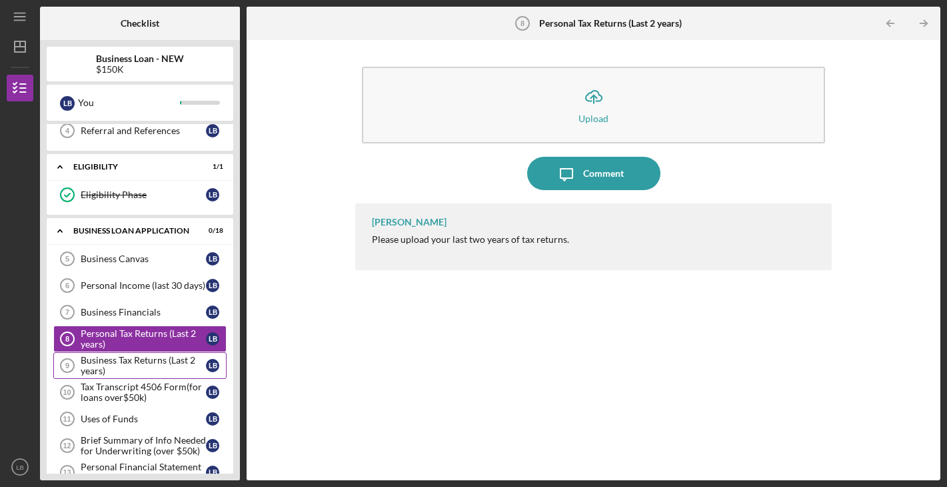
click at [123, 361] on div "Business Tax Returns (Last 2 years)" at bounding box center [143, 365] width 125 height 21
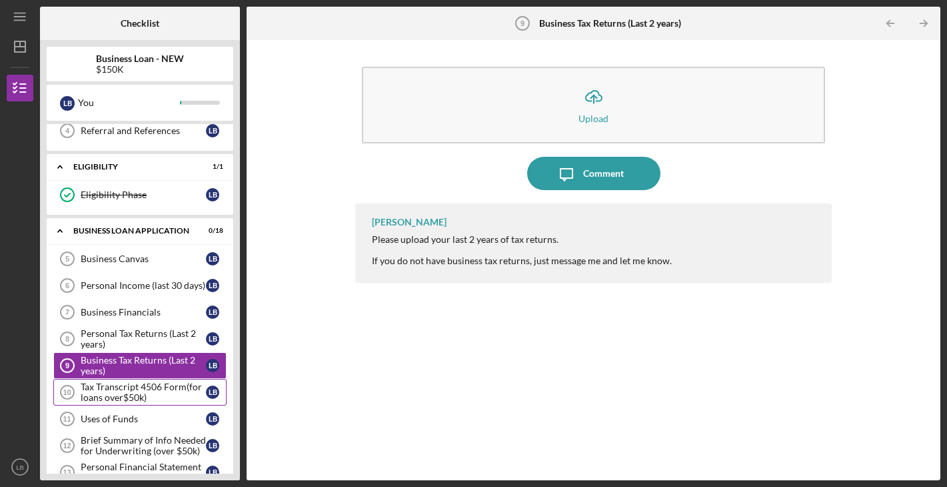
click at [121, 383] on div "Tax Transcript 4506 Form(for loans over$50k)" at bounding box center [143, 391] width 125 height 21
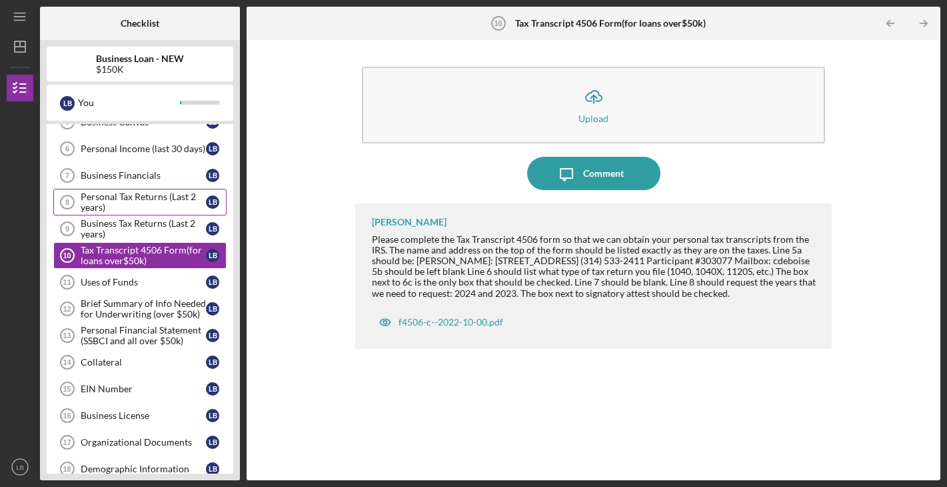
scroll to position [255, 0]
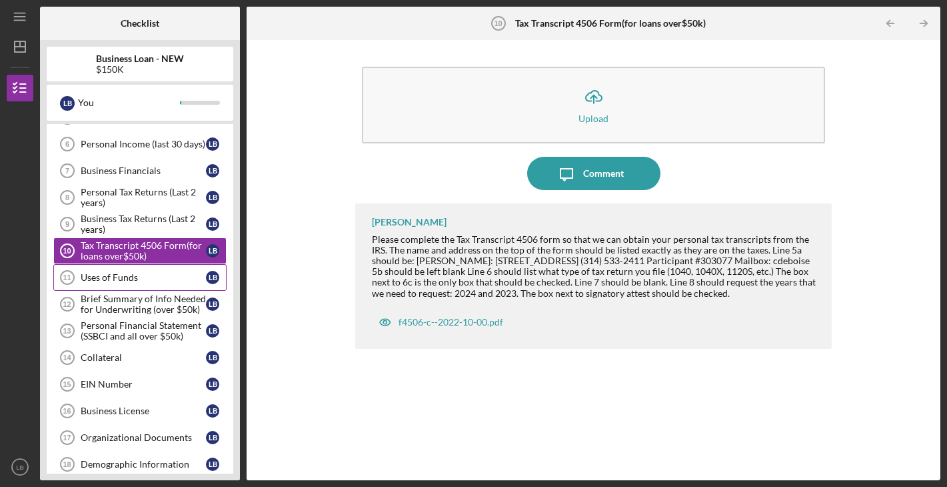
click at [127, 277] on div "Uses of Funds" at bounding box center [143, 277] width 125 height 11
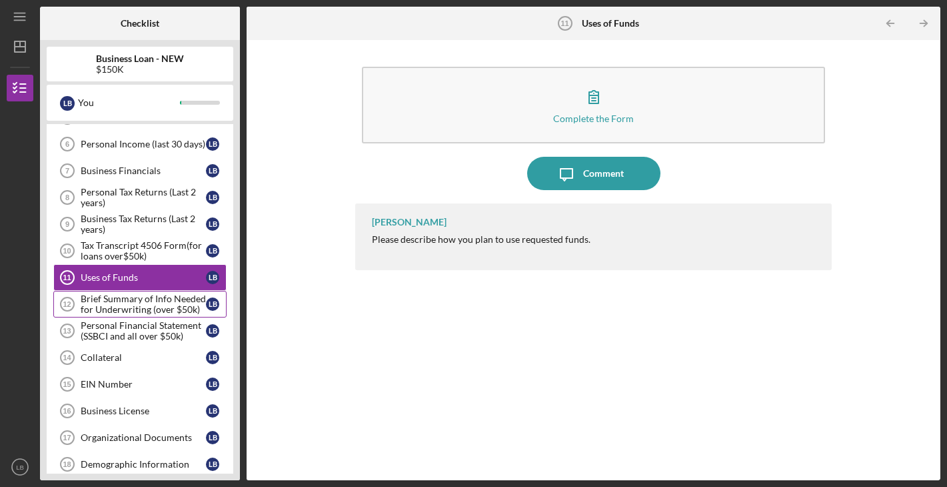
click at [129, 303] on div "Brief Summary of Info Needed for Underwriting (over $50k)" at bounding box center [143, 303] width 125 height 21
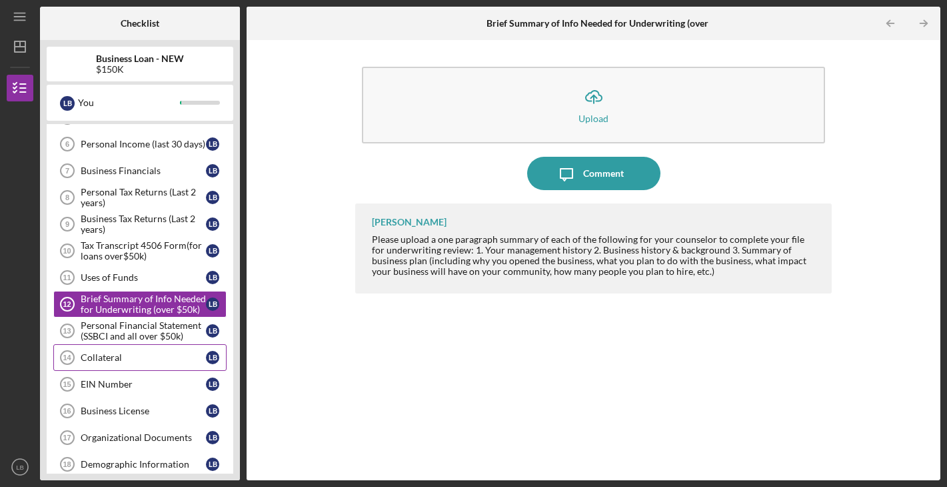
click at [125, 355] on div "Collateral" at bounding box center [143, 357] width 125 height 11
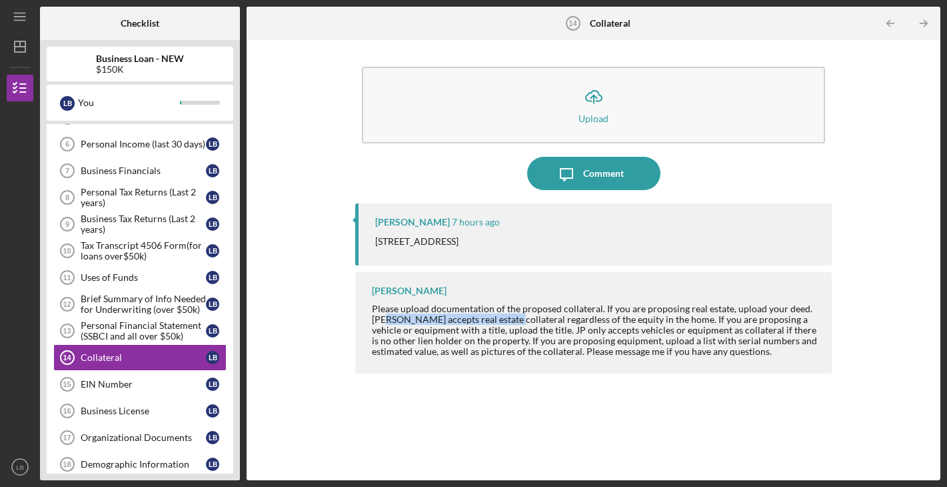
drag, startPoint x: 372, startPoint y: 319, endPoint x: 491, endPoint y: 319, distance: 119.3
click at [491, 319] on div "Please upload documentation of the proposed collateral. If you are proposing re…" at bounding box center [595, 329] width 447 height 53
copy div "accepts real estate collateral"
